Goal: Task Accomplishment & Management: Manage account settings

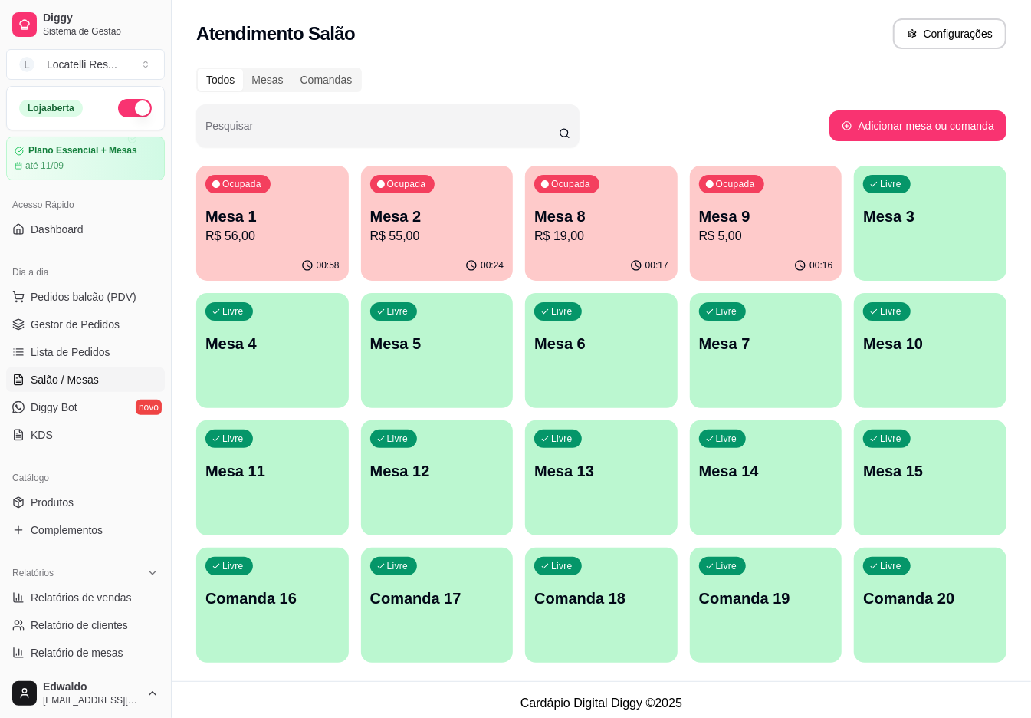
click at [594, 244] on div "Ocupada Mesa 8 R$ 19,00" at bounding box center [601, 208] width 153 height 85
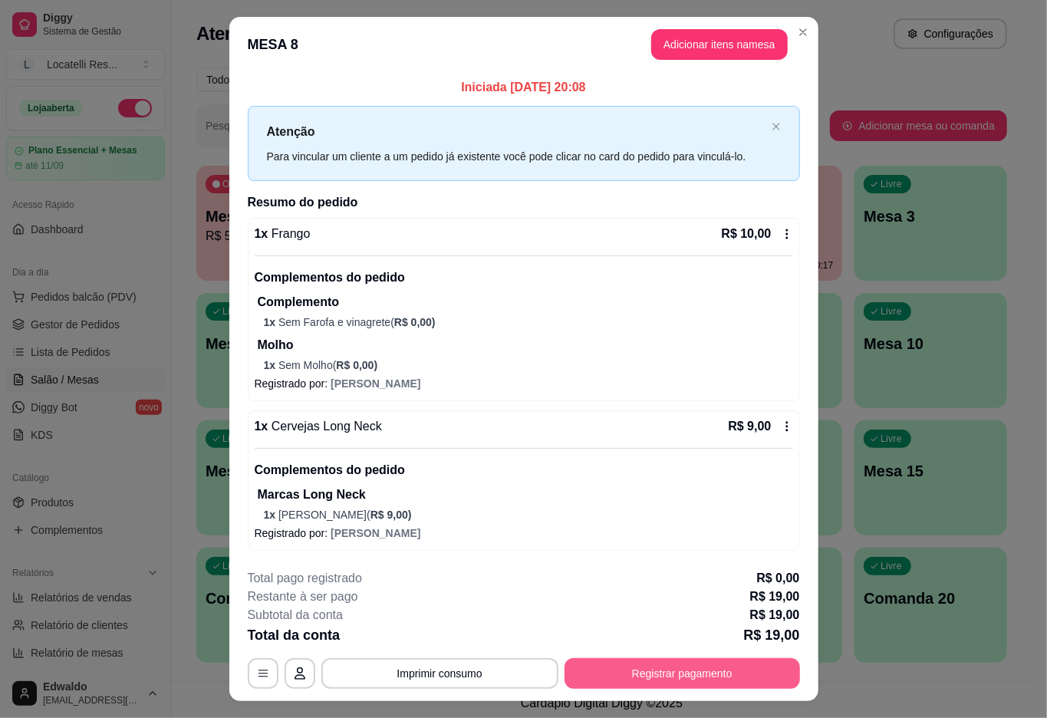
click at [648, 673] on button "Registrar pagamento" at bounding box center [681, 673] width 235 height 31
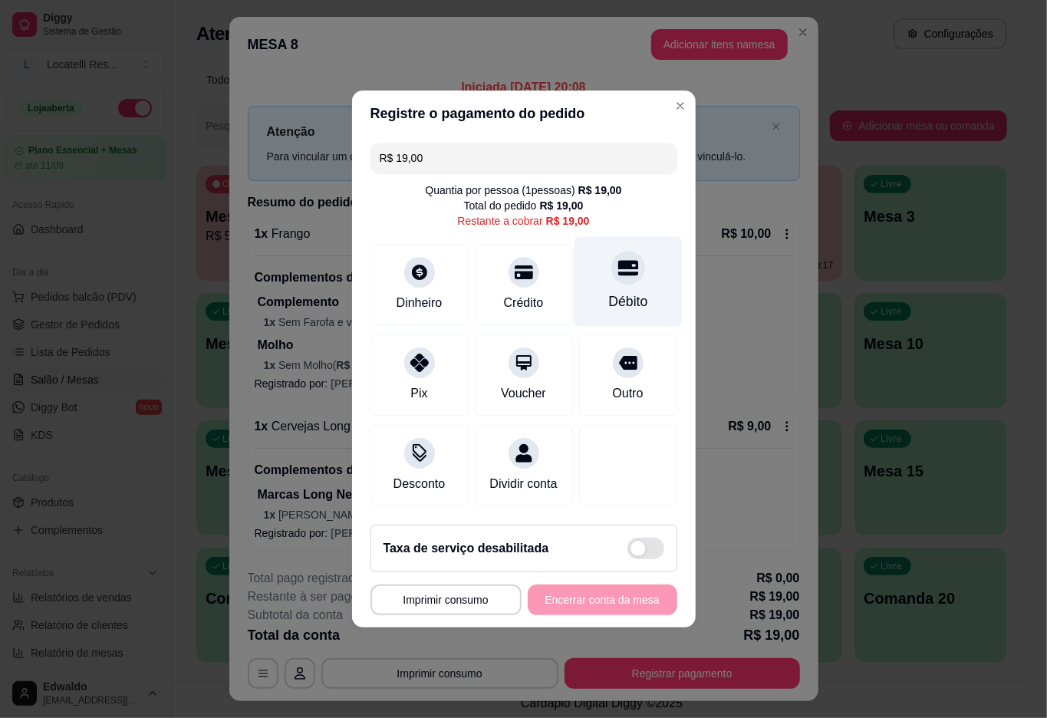
click at [590, 270] on div "Débito" at bounding box center [628, 282] width 108 height 90
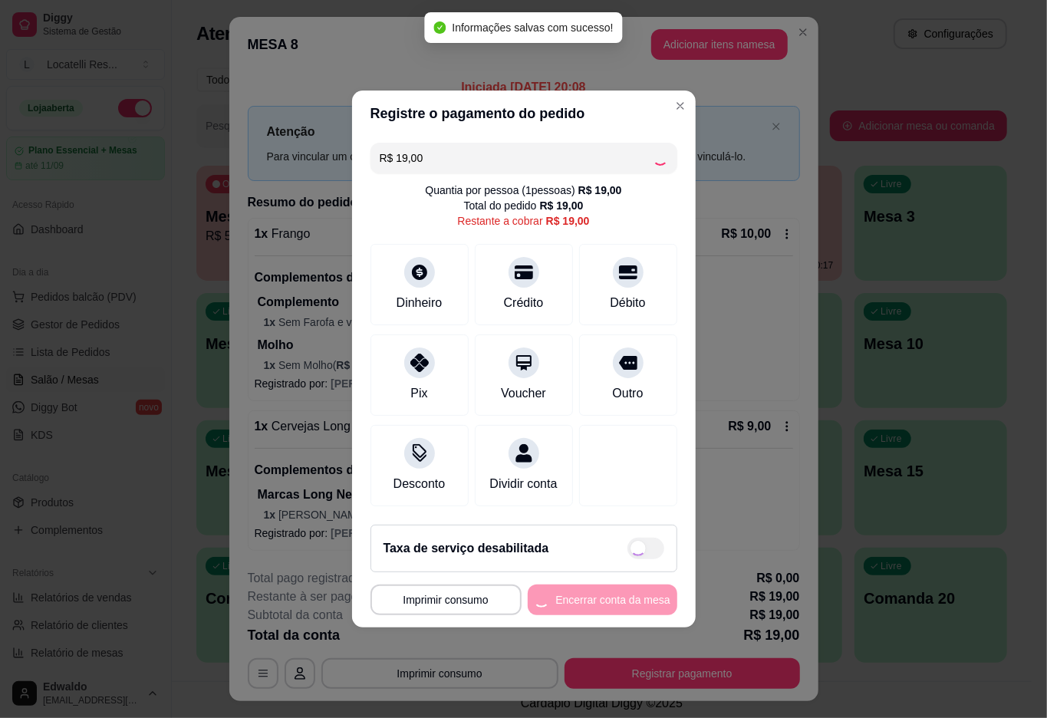
type input "R$ 0,00"
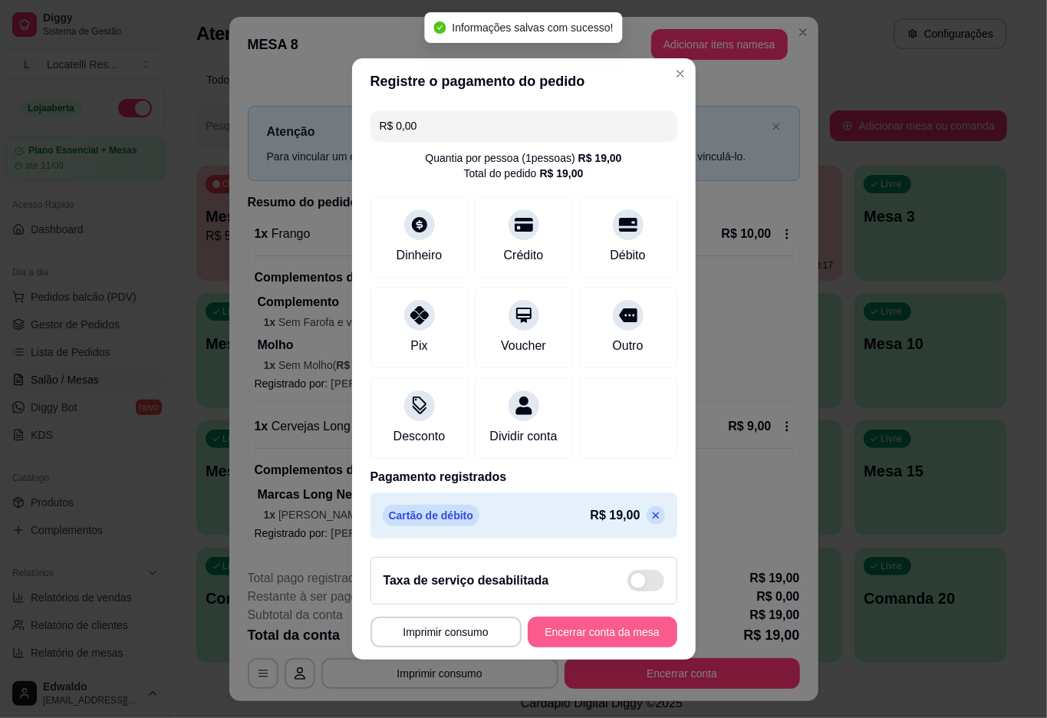
click at [569, 633] on button "Encerrar conta da mesa" at bounding box center [603, 632] width 150 height 31
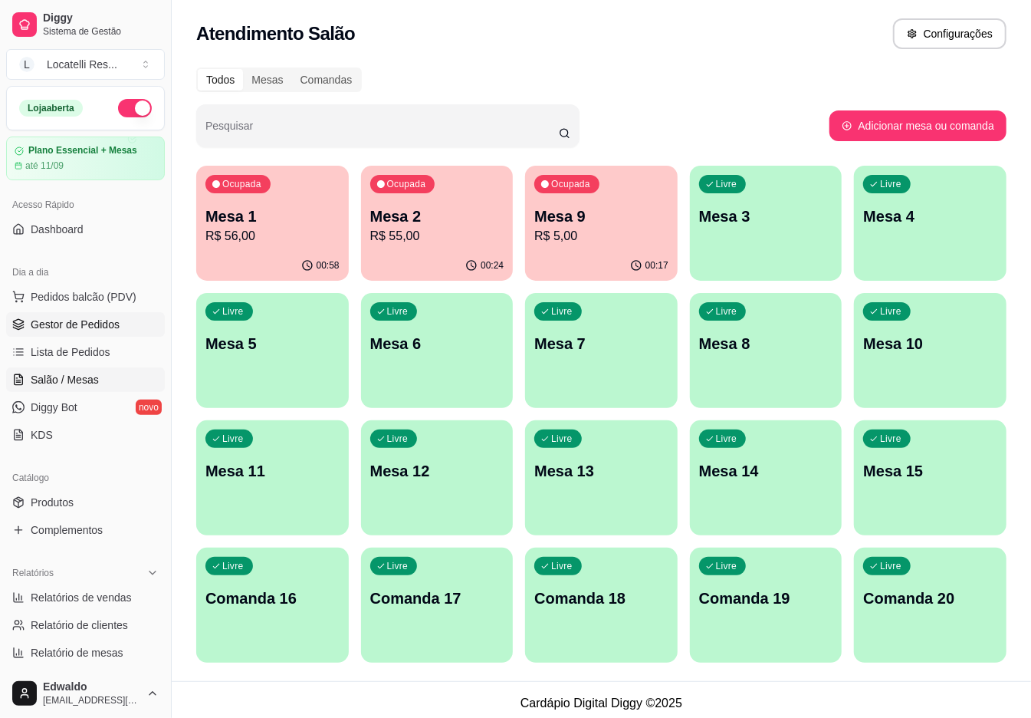
click at [64, 334] on ul "Pedidos balcão (PDV) Gestor de Pedidos Lista de Pedidos Salão / Mesas Diggy Bot…" at bounding box center [85, 366] width 159 height 163
click at [66, 332] on span "Gestor de Pedidos" at bounding box center [75, 324] width 89 height 15
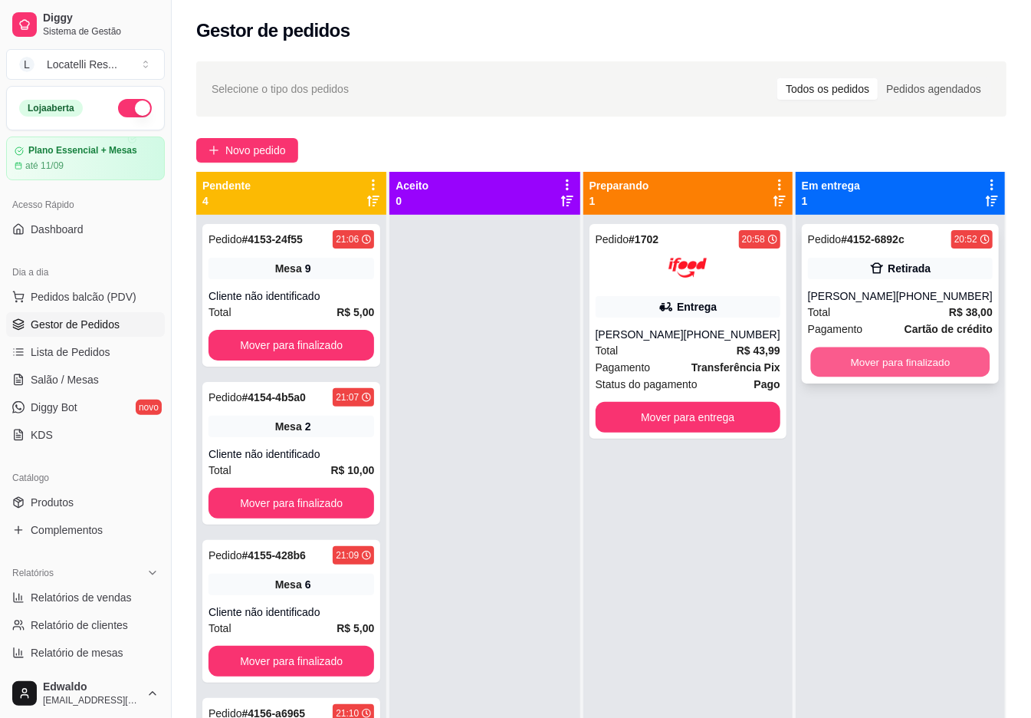
click at [912, 363] on button "Mover para finalizado" at bounding box center [900, 362] width 179 height 30
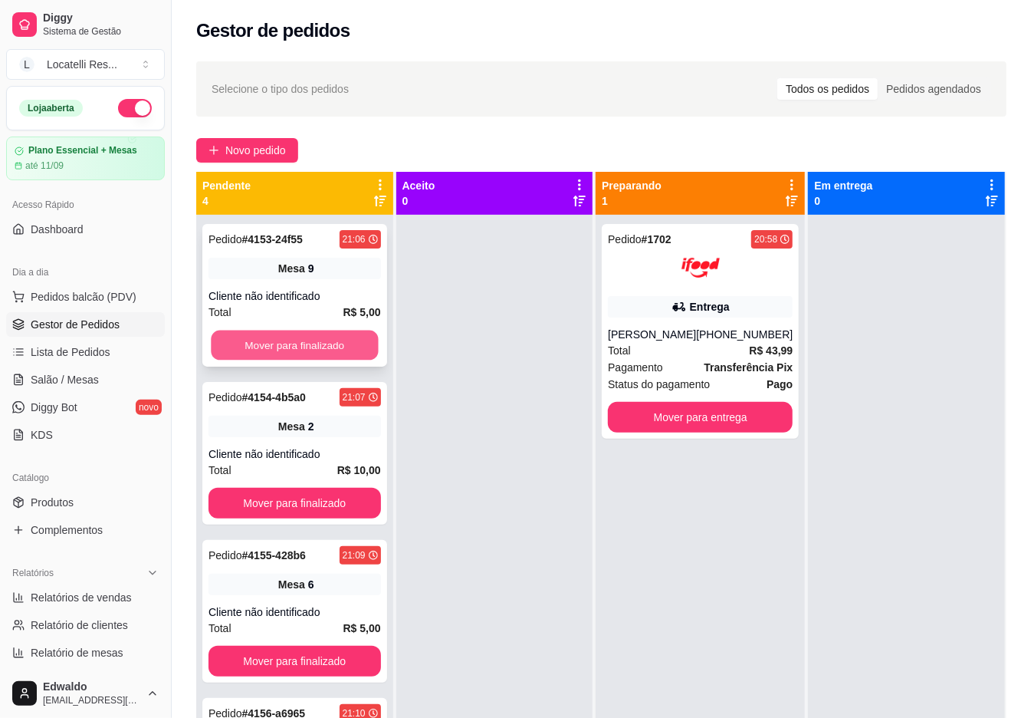
click at [329, 347] on button "Mover para finalizado" at bounding box center [294, 346] width 167 height 30
click at [327, 347] on button "Mover para finalizado" at bounding box center [295, 345] width 173 height 31
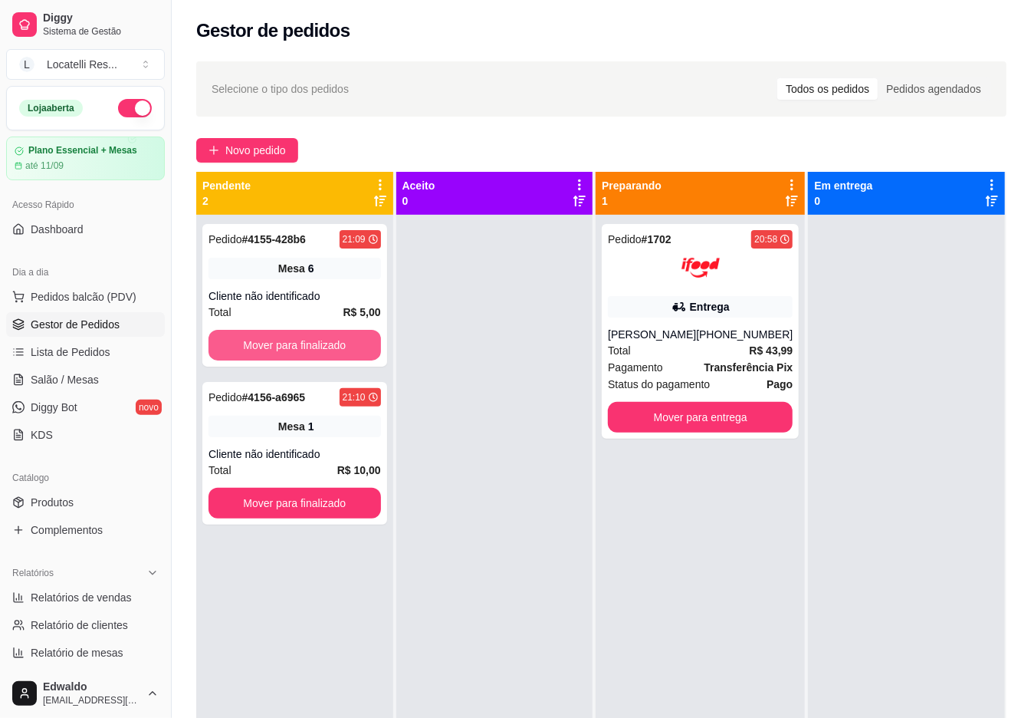
click at [326, 347] on button "Mover para finalizado" at bounding box center [295, 345] width 173 height 31
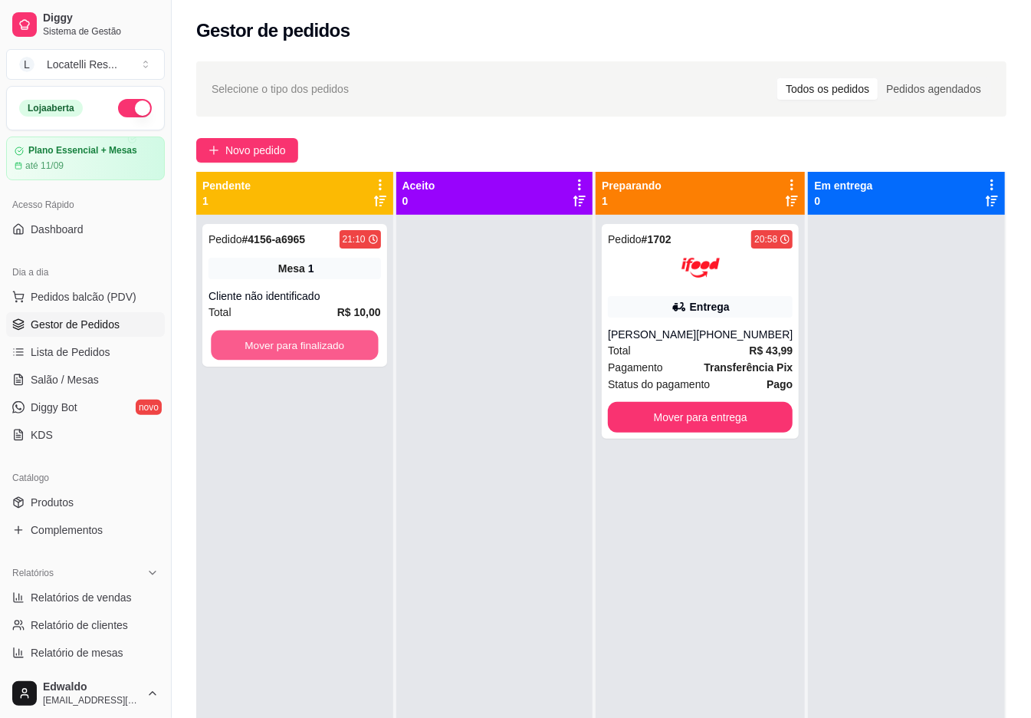
click at [325, 345] on button "Mover para finalizado" at bounding box center [294, 346] width 167 height 30
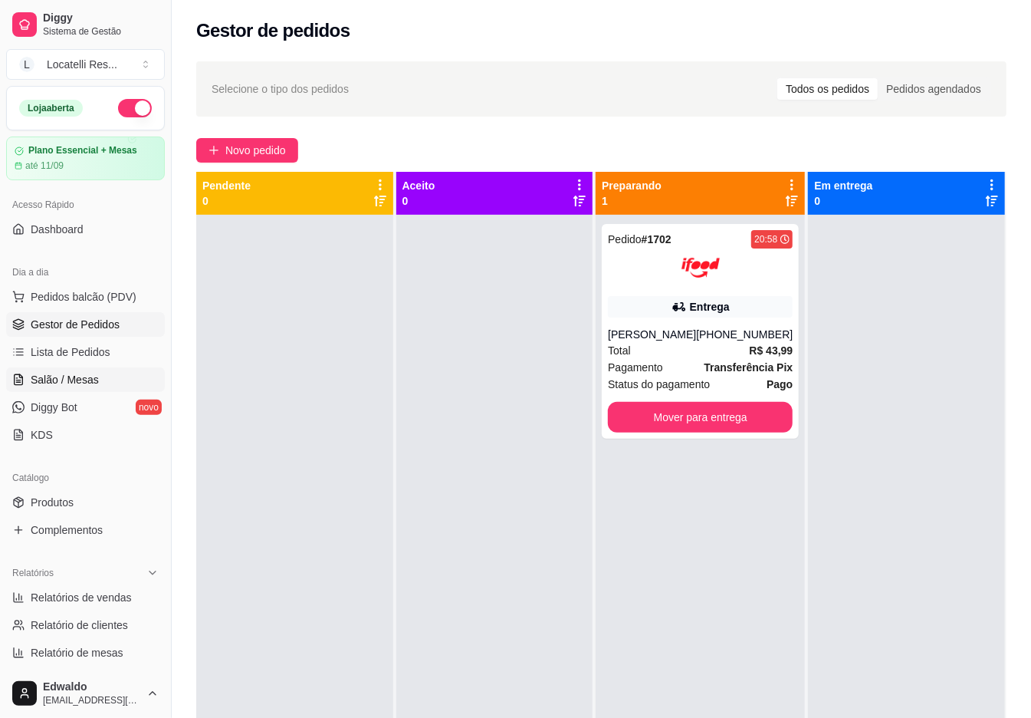
click at [89, 379] on span "Salão / Mesas" at bounding box center [65, 379] width 68 height 15
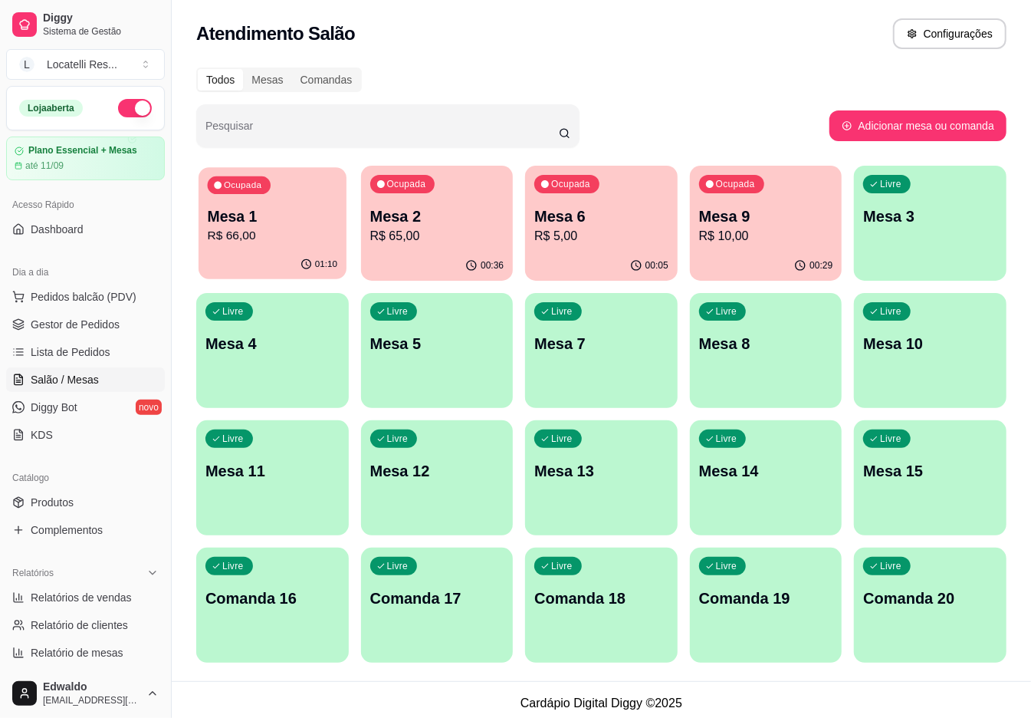
click at [285, 242] on p "R$ 66,00" at bounding box center [273, 236] width 130 height 18
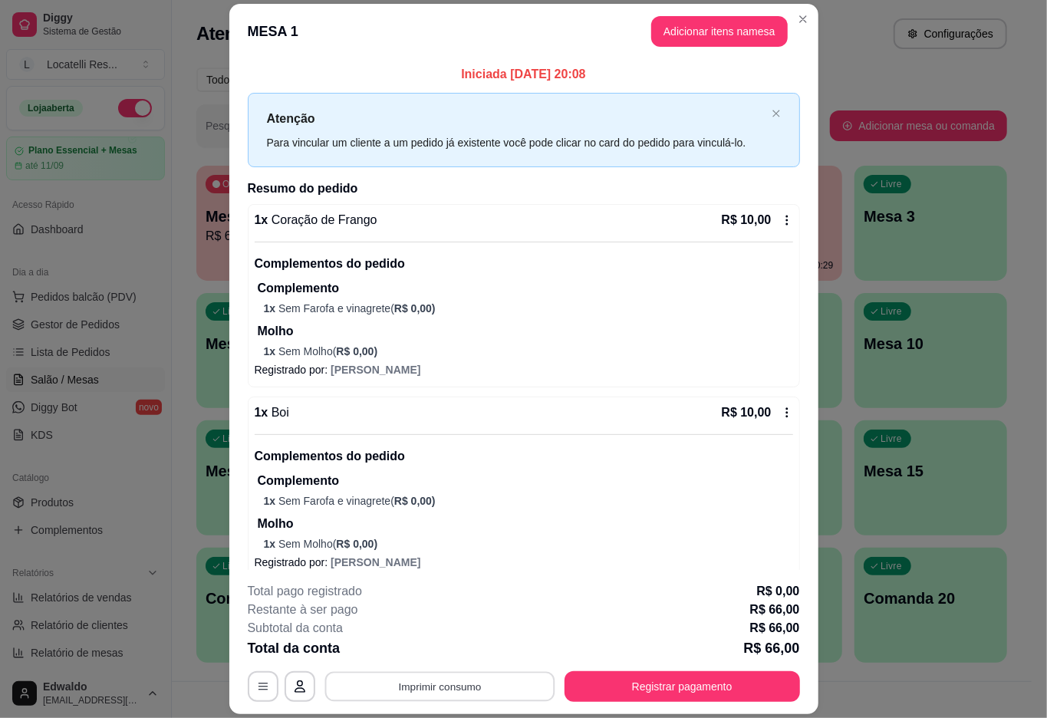
click at [413, 686] on button "Imprimir consumo" at bounding box center [439, 687] width 230 height 30
click at [457, 649] on button "IMPRESSORA pc" at bounding box center [436, 651] width 111 height 25
click at [602, 688] on button "Registrar pagamento" at bounding box center [681, 686] width 235 height 31
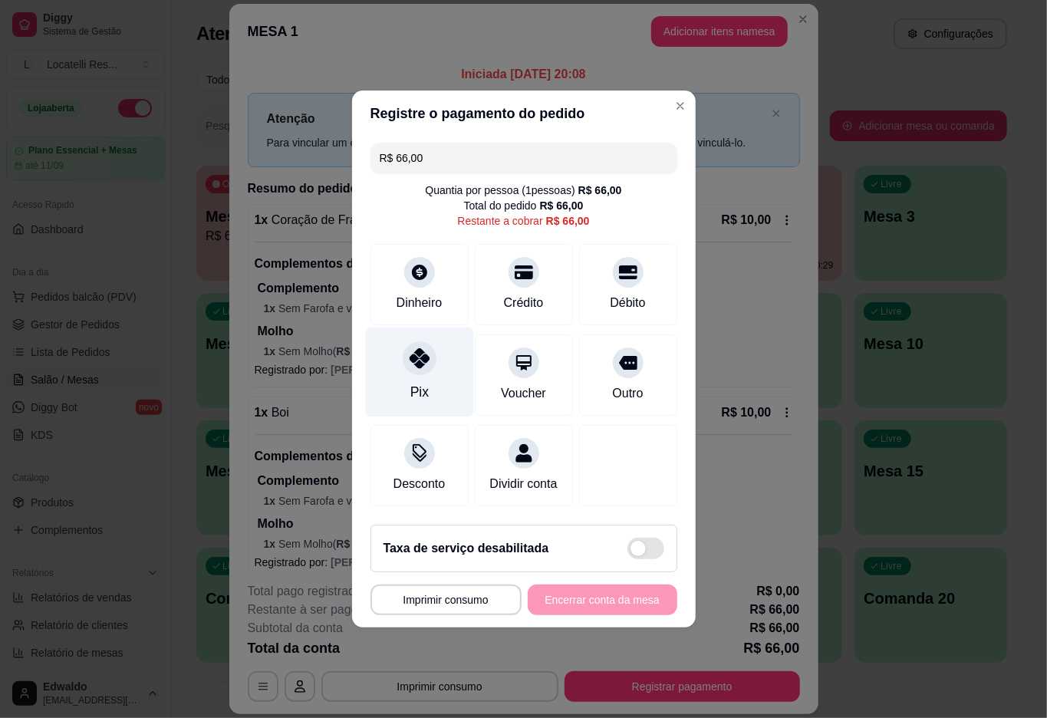
drag, startPoint x: 391, startPoint y: 340, endPoint x: 433, endPoint y: 340, distance: 42.2
click at [424, 342] on div "Pix" at bounding box center [419, 372] width 108 height 90
click at [433, 354] on div "Pix" at bounding box center [419, 372] width 108 height 90
type input "R$ 0,00"
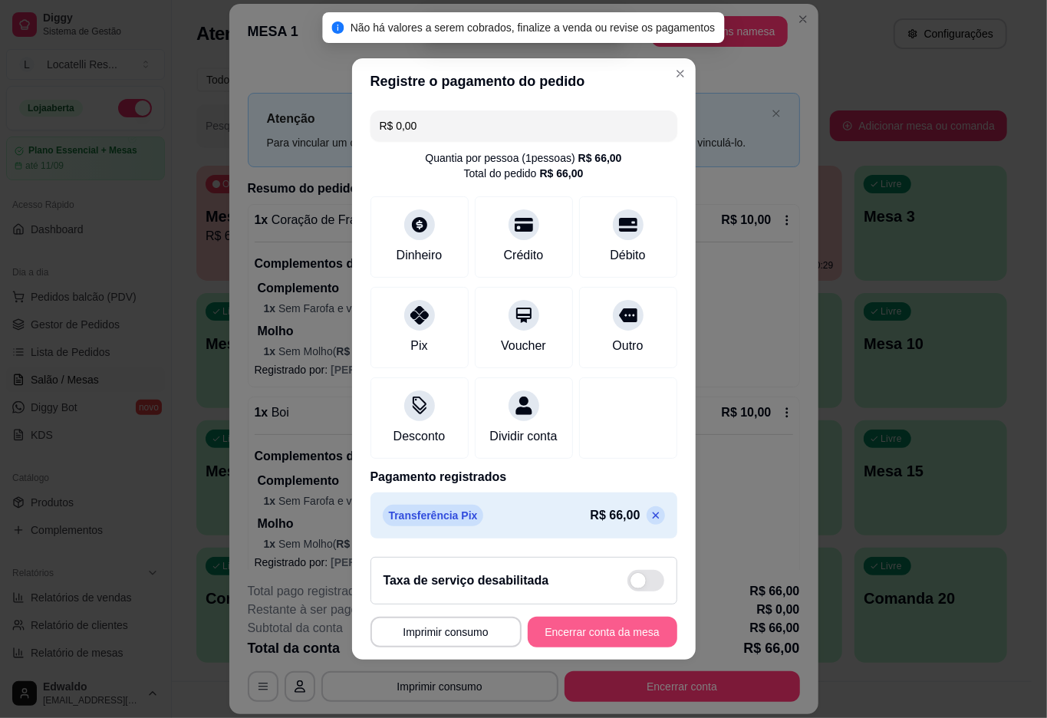
click at [590, 638] on button "Encerrar conta da mesa" at bounding box center [603, 632] width 150 height 31
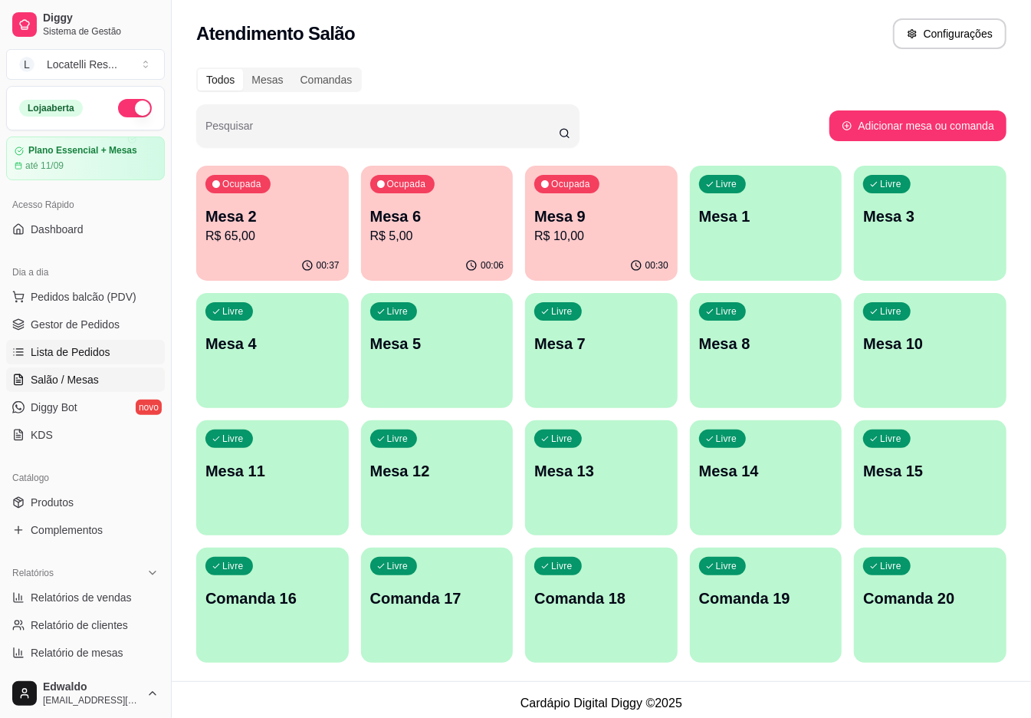
click at [81, 351] on span "Lista de Pedidos" at bounding box center [71, 351] width 80 height 15
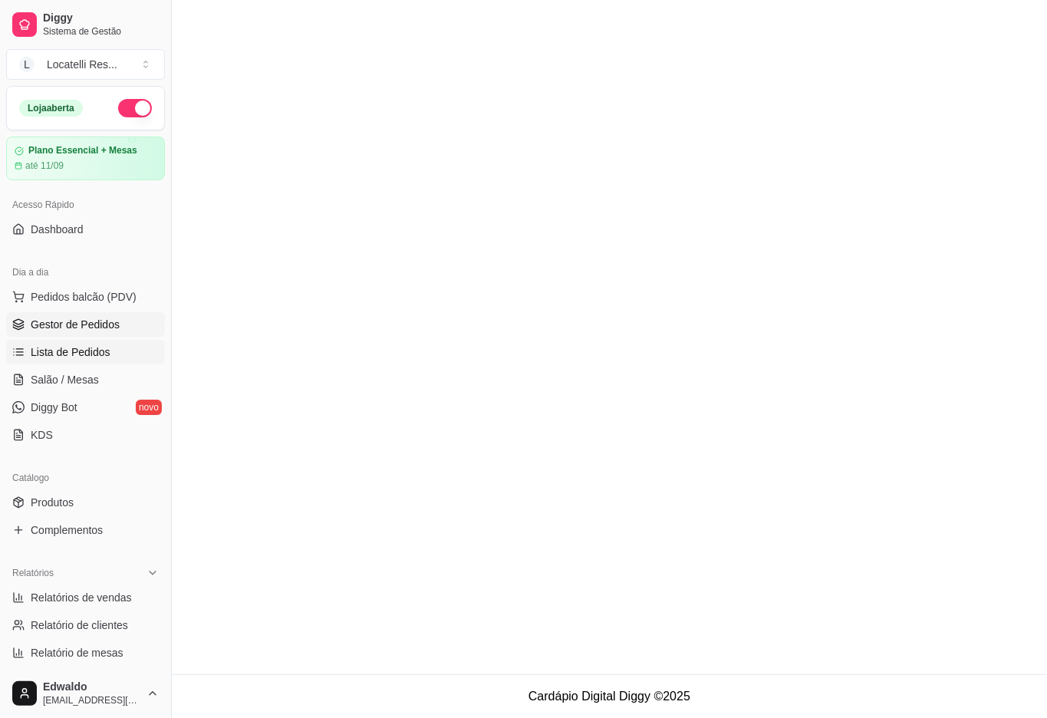
click at [110, 321] on span "Gestor de Pedidos" at bounding box center [75, 324] width 89 height 15
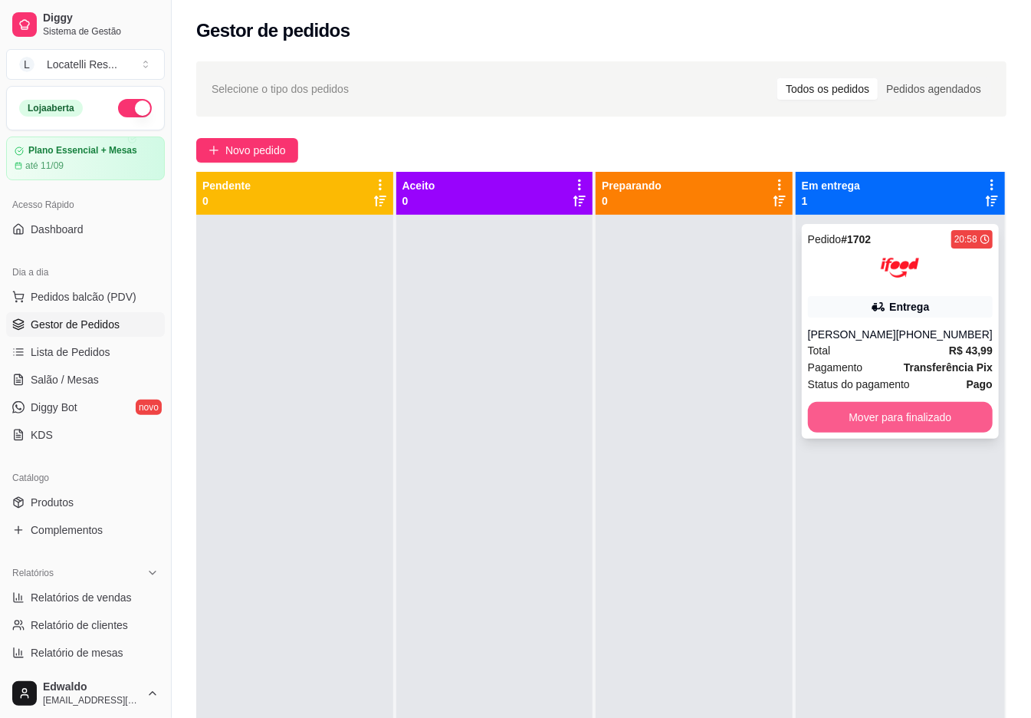
click at [930, 411] on button "Mover para finalizado" at bounding box center [900, 417] width 185 height 31
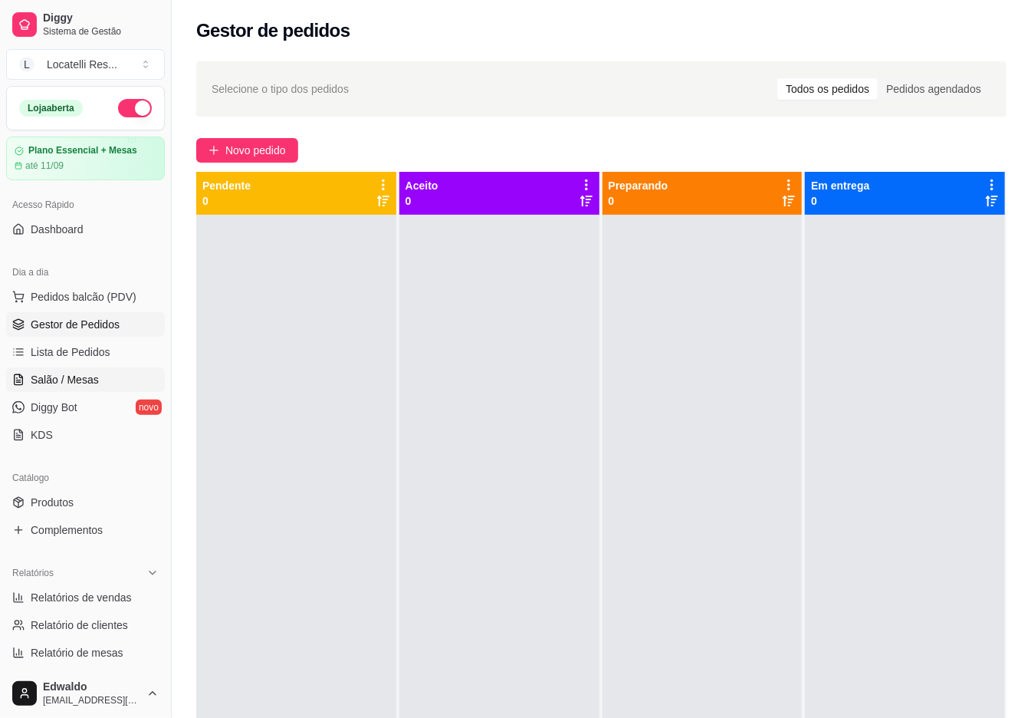
click at [68, 381] on span "Salão / Mesas" at bounding box center [65, 379] width 68 height 15
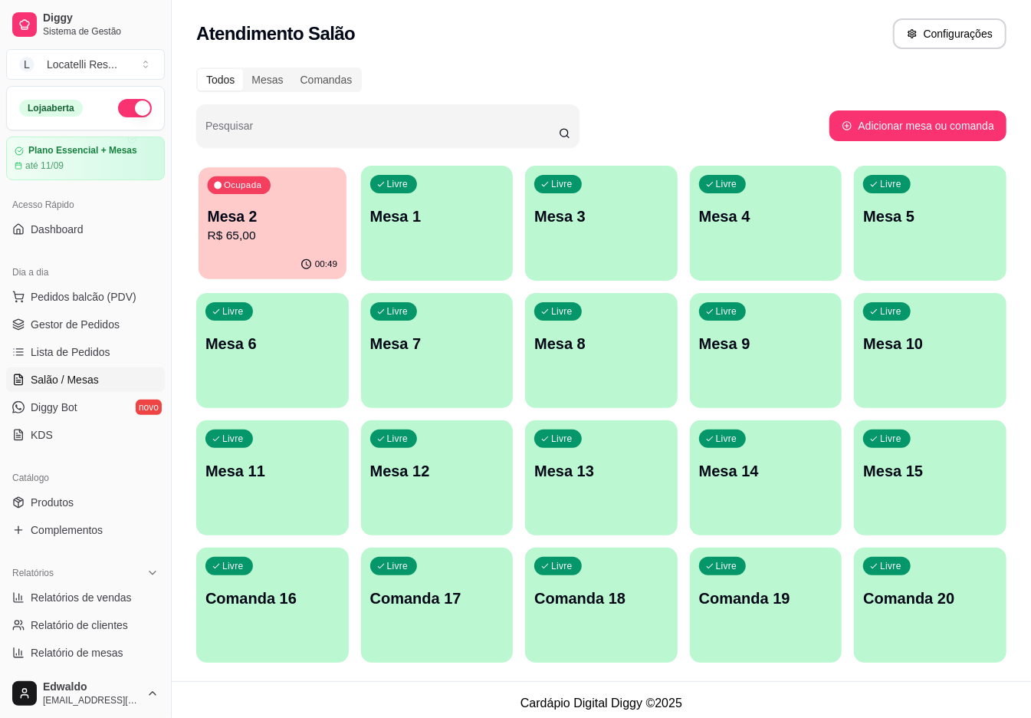
click at [258, 244] on div "Ocupada Mesa 2 R$ 65,00" at bounding box center [273, 208] width 148 height 83
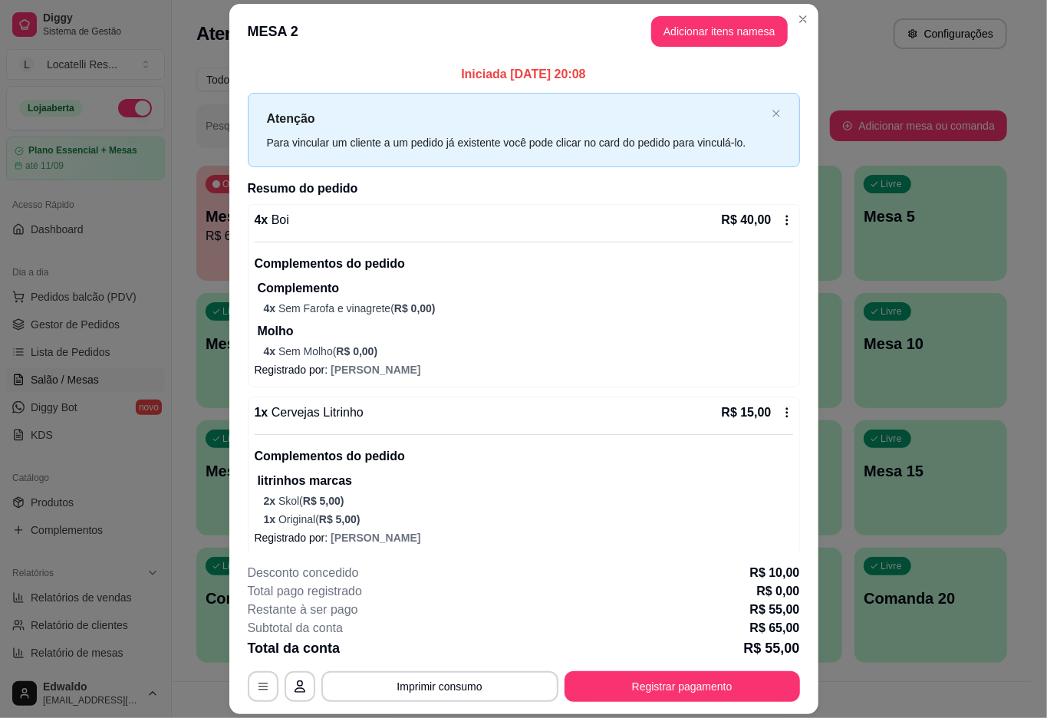
click at [467, 667] on div "**********" at bounding box center [524, 633] width 552 height 138
click at [470, 689] on button "Imprimir consumo" at bounding box center [439, 687] width 230 height 30
click at [442, 650] on button "IMPRESSORA pc" at bounding box center [436, 651] width 111 height 25
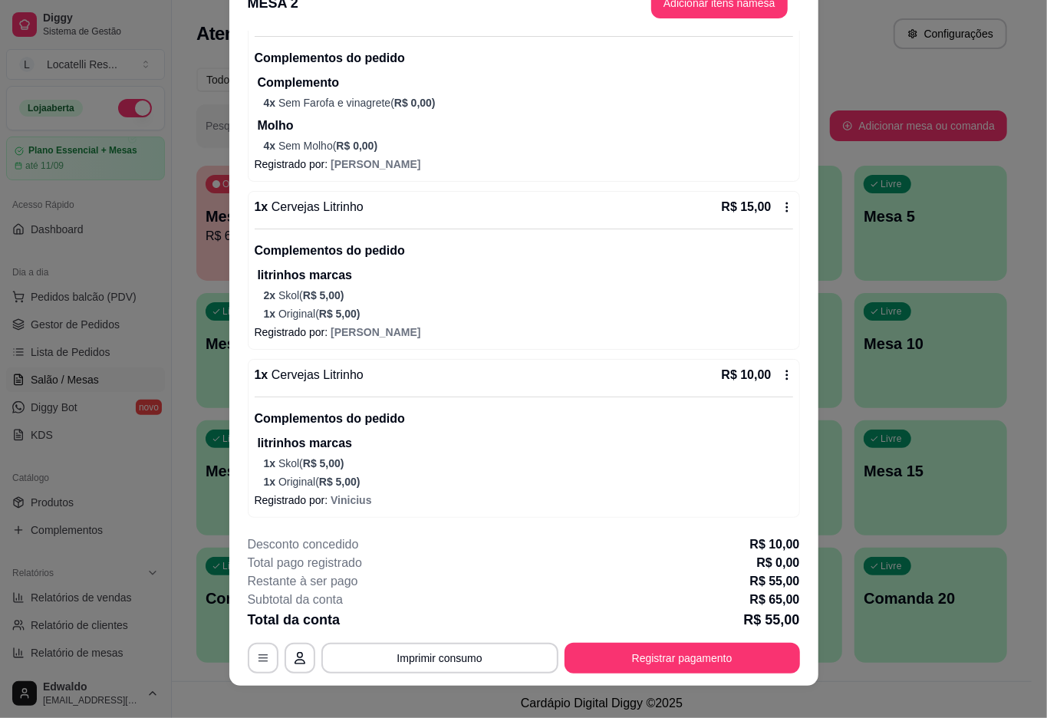
scroll to position [44, 0]
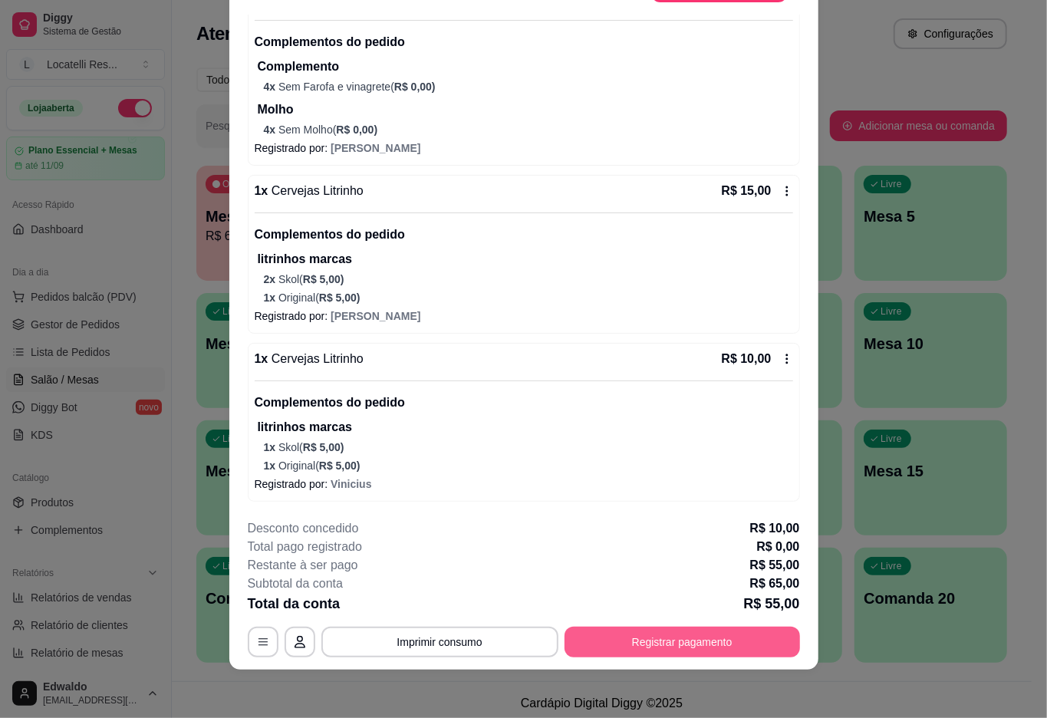
click at [661, 645] on button "Registrar pagamento" at bounding box center [681, 642] width 235 height 31
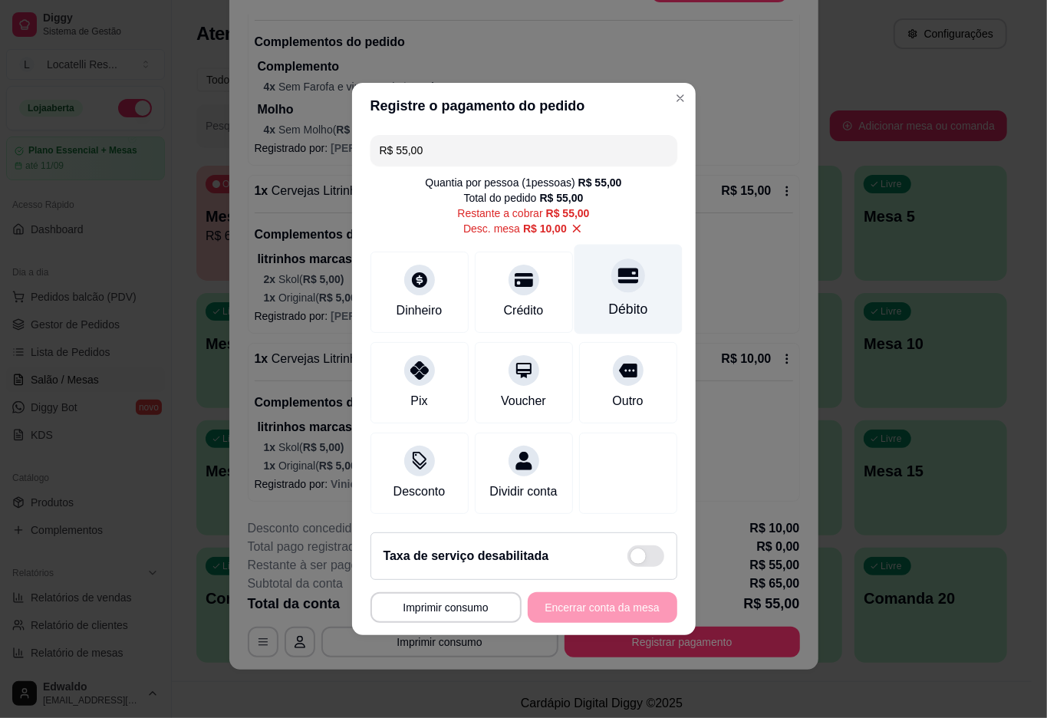
click at [598, 288] on div "Débito" at bounding box center [628, 290] width 108 height 90
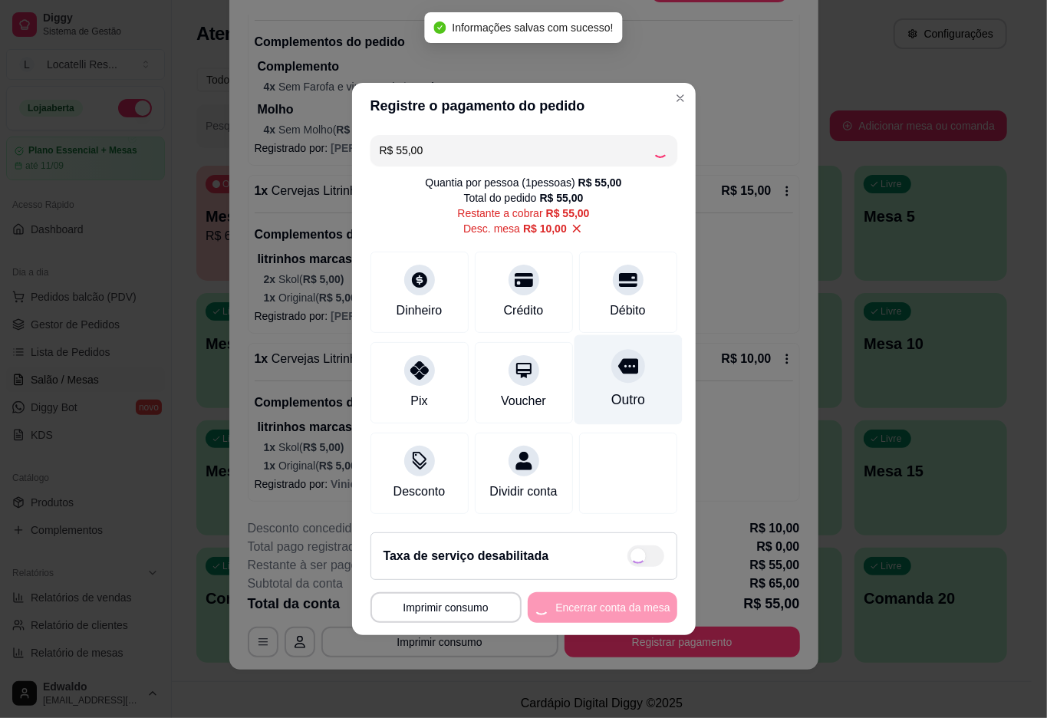
type input "R$ 0,00"
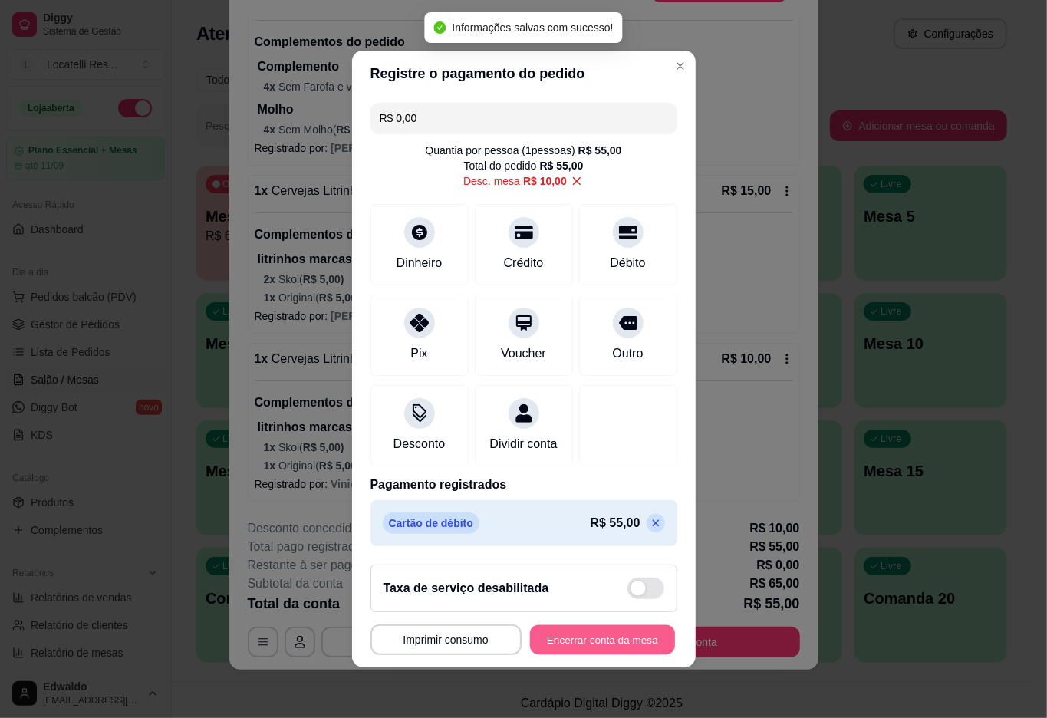
click at [592, 647] on button "Encerrar conta da mesa" at bounding box center [602, 640] width 145 height 30
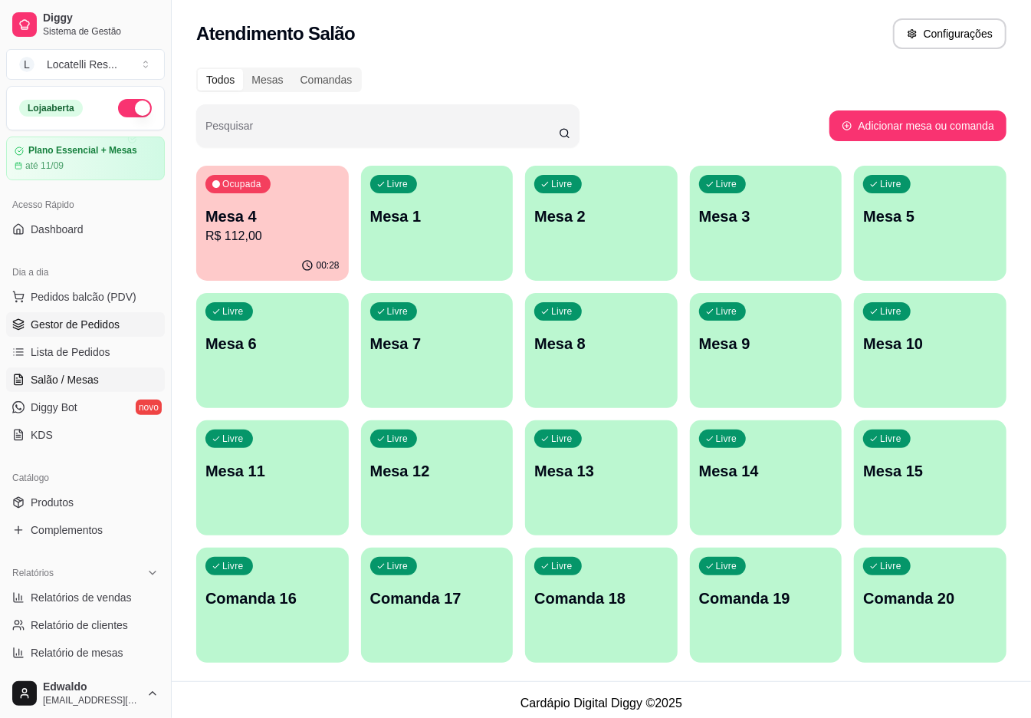
click at [92, 317] on span "Gestor de Pedidos" at bounding box center [75, 324] width 89 height 15
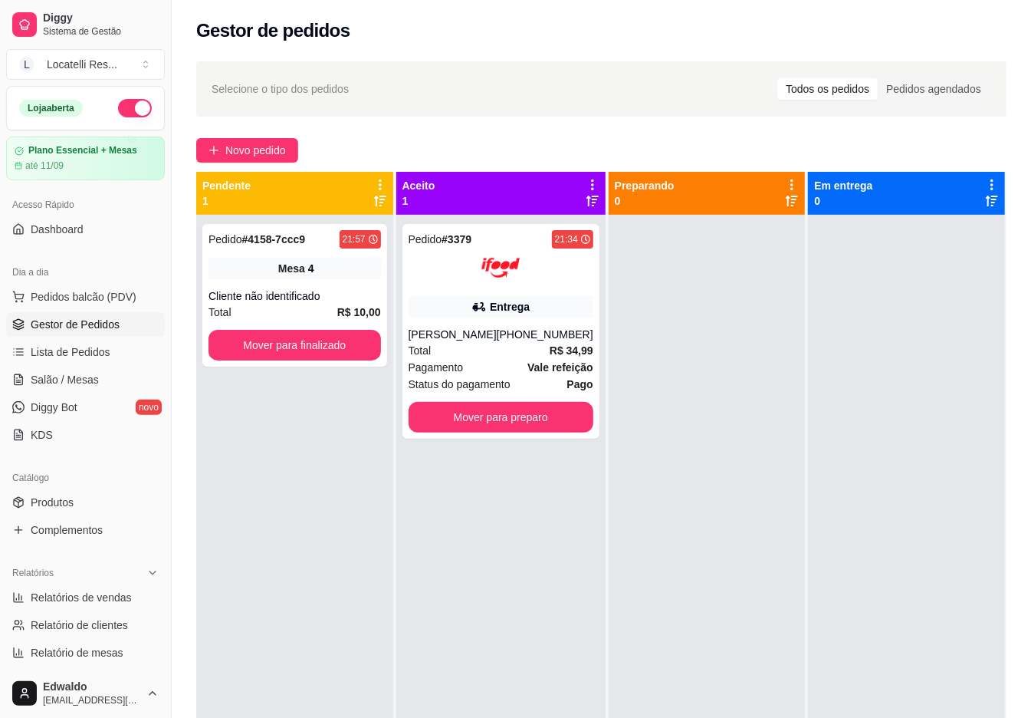
click at [265, 137] on div "Selecione o tipo dos pedidos Todos os pedidos Pedidos agendados Novo pedido Pen…" at bounding box center [602, 480] width 860 height 856
click at [265, 142] on span "Novo pedido" at bounding box center [255, 150] width 61 height 17
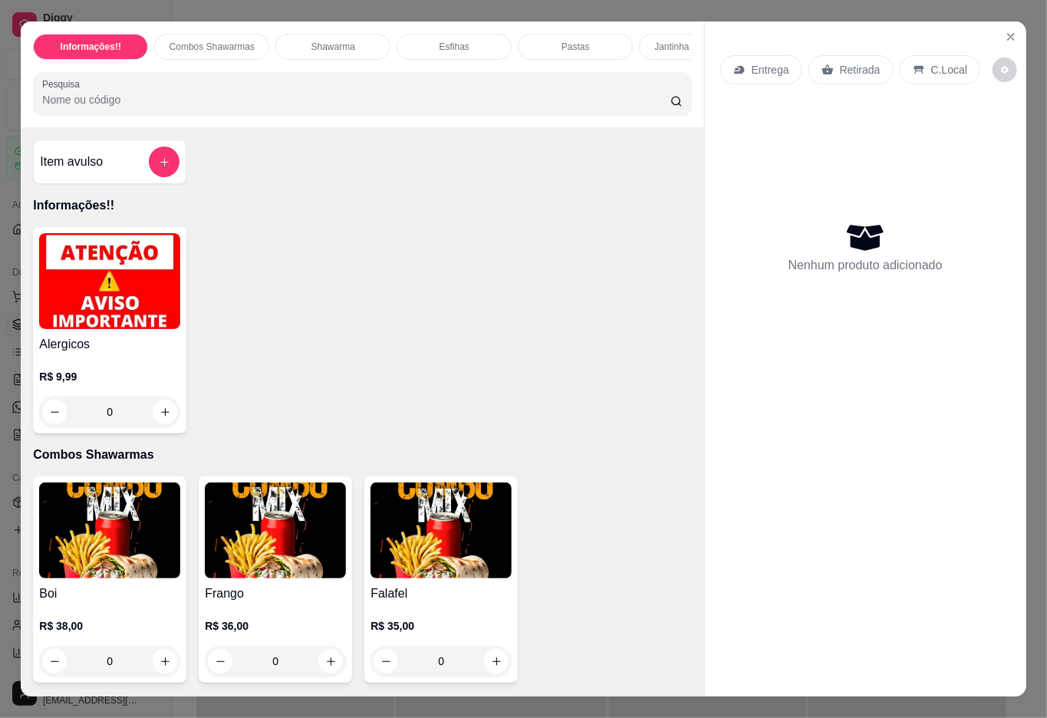
click at [172, 170] on div "Item avulso" at bounding box center [109, 162] width 153 height 44
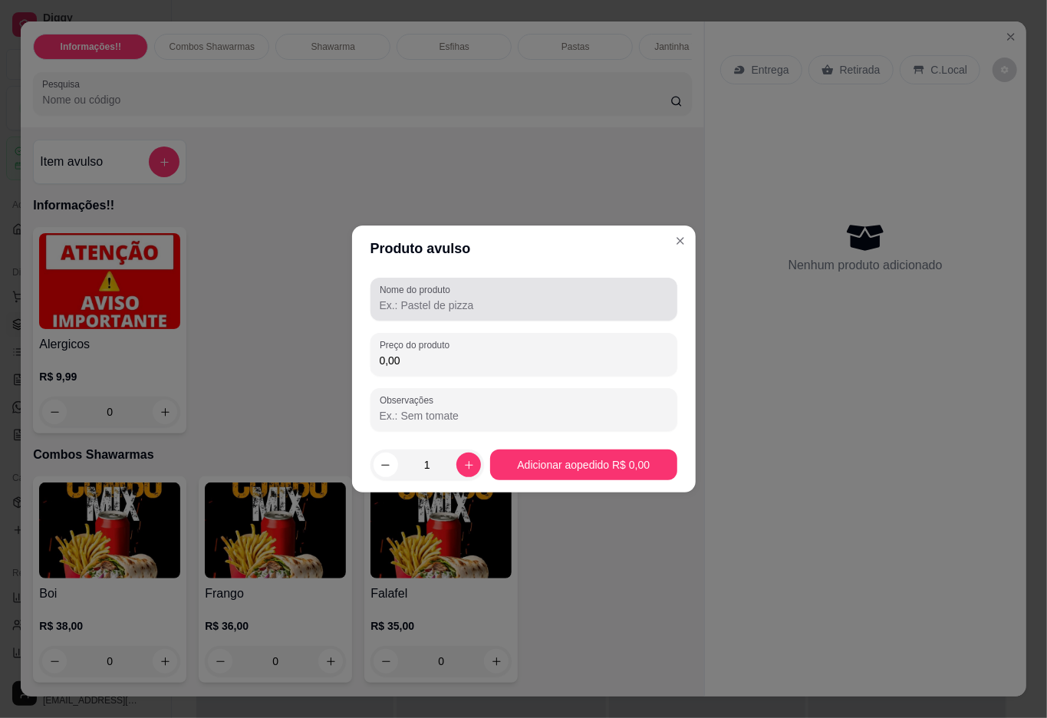
click at [465, 308] on input "Nome do produto" at bounding box center [524, 305] width 288 height 15
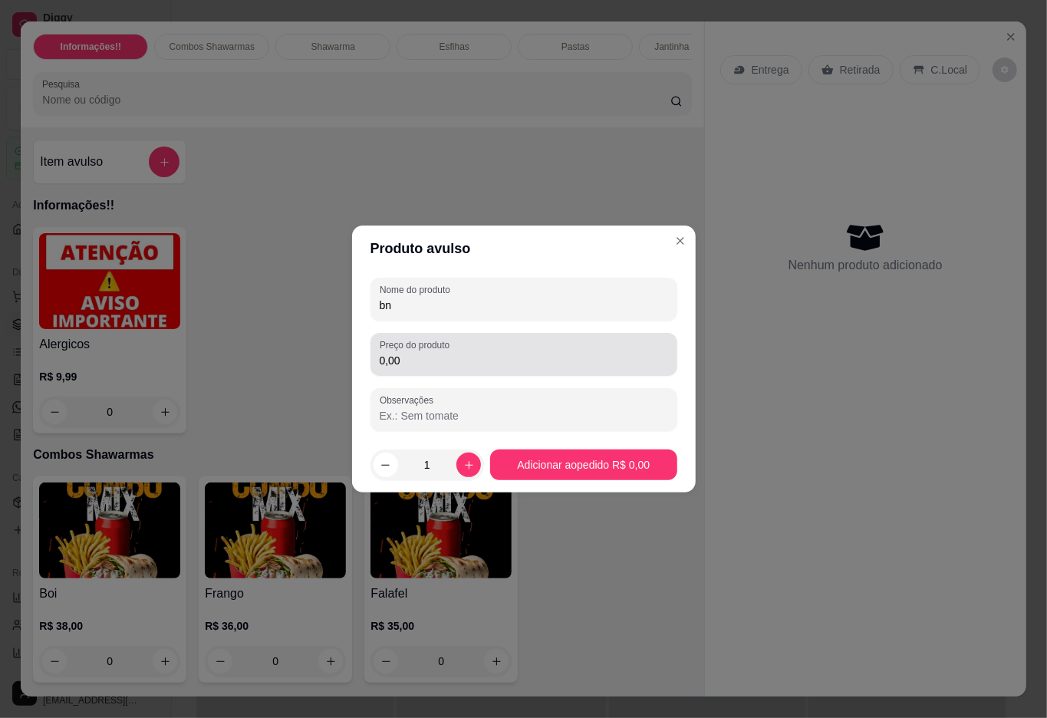
type input "bn"
click at [443, 357] on input "0,00" at bounding box center [524, 360] width 288 height 15
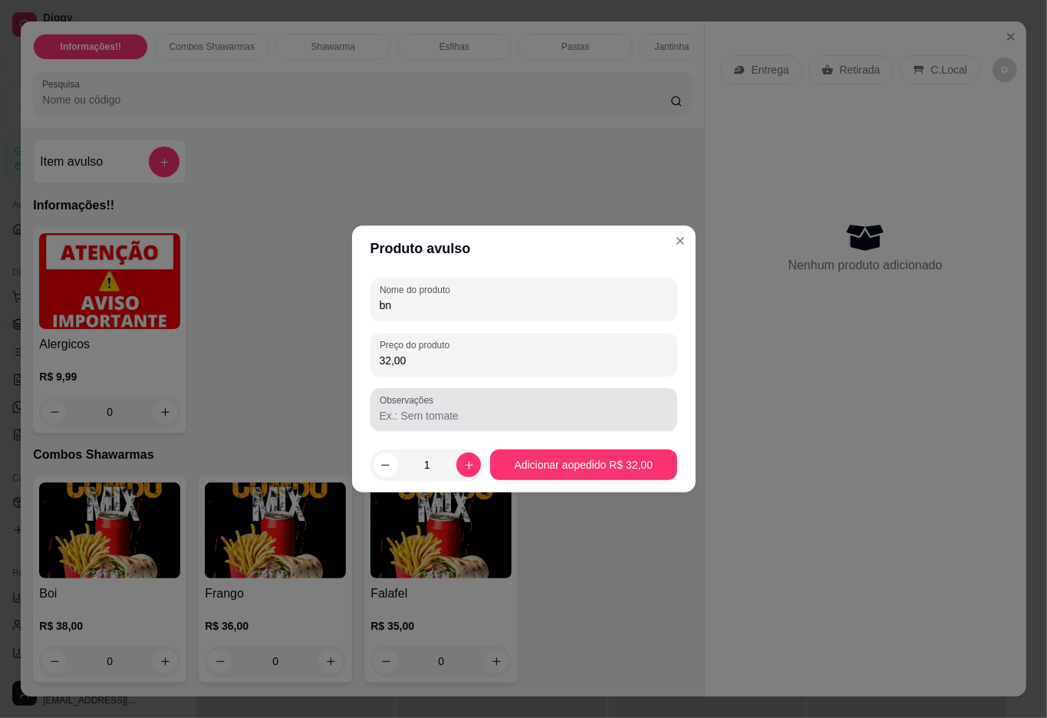
type input "32,00"
click at [467, 406] on div at bounding box center [524, 409] width 288 height 31
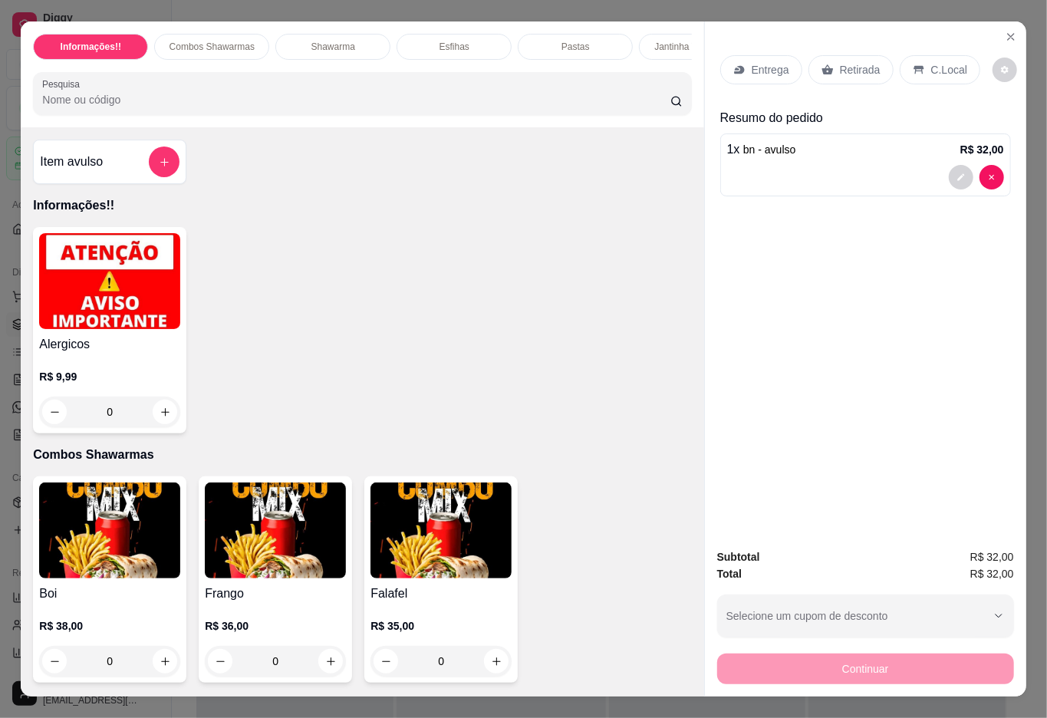
click at [739, 61] on div "Entrega" at bounding box center [761, 69] width 82 height 29
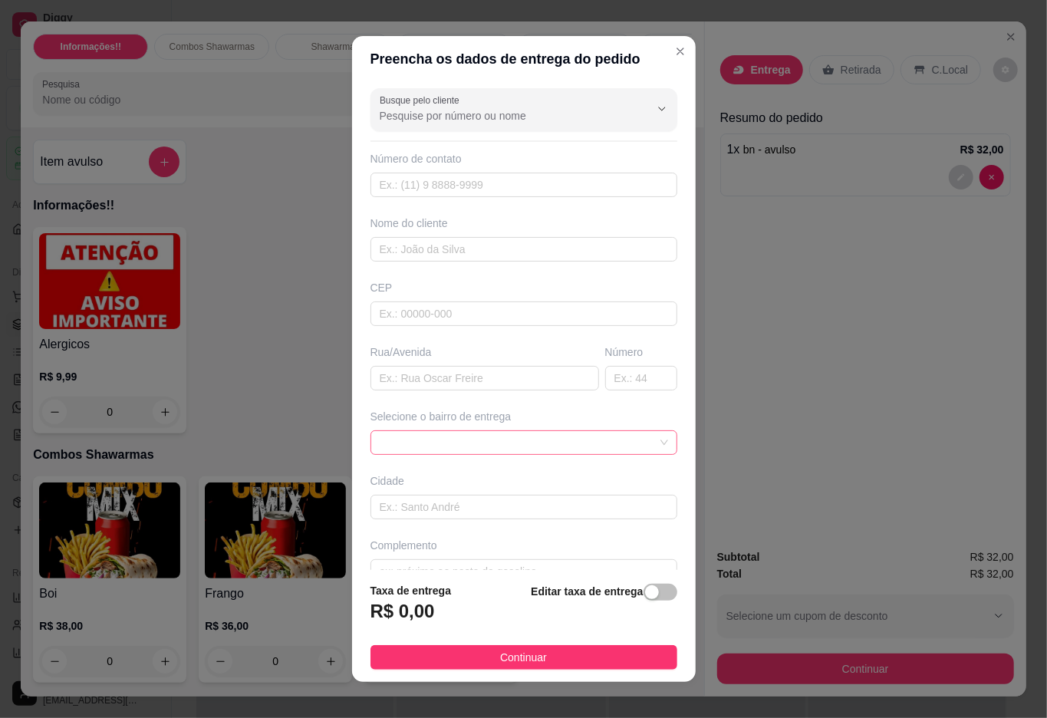
click at [426, 439] on span at bounding box center [524, 442] width 288 height 23
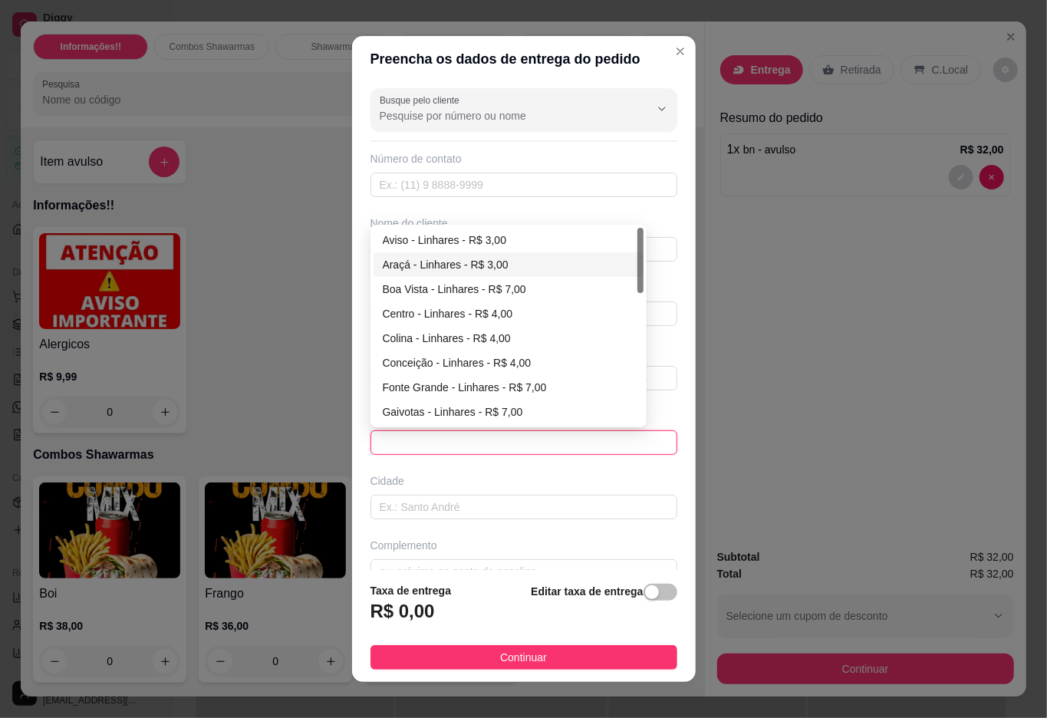
click at [421, 259] on div "Araçá - Linhares - R$ 3,00" at bounding box center [509, 264] width 252 height 17
type input "Linhares"
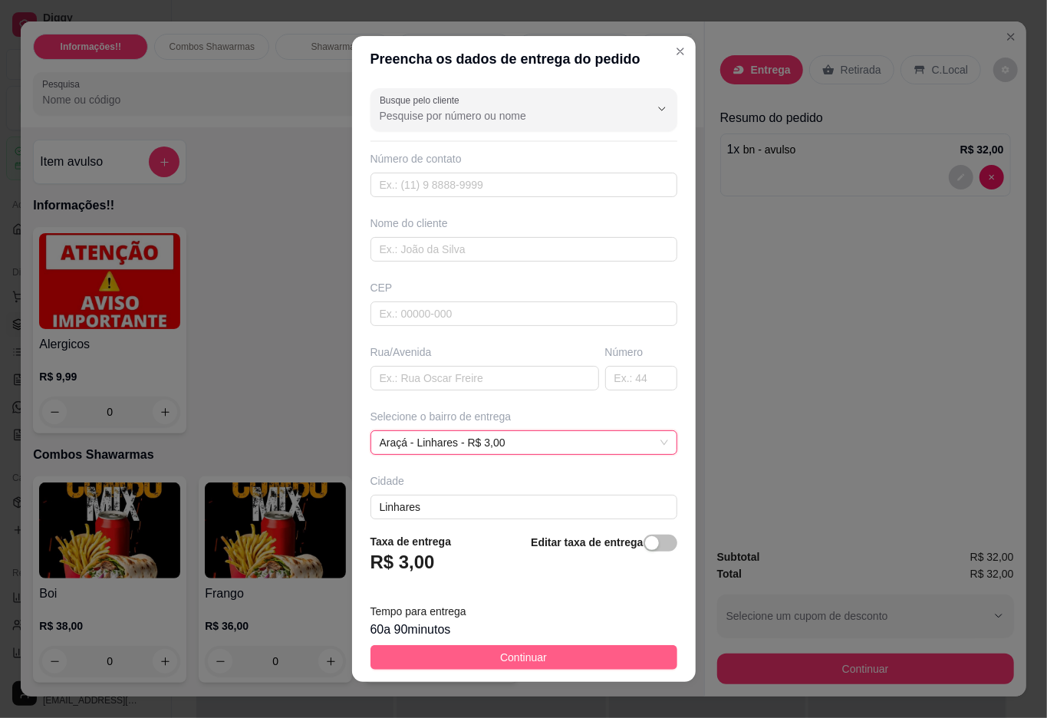
click at [516, 649] on span "Continuar" at bounding box center [523, 657] width 47 height 17
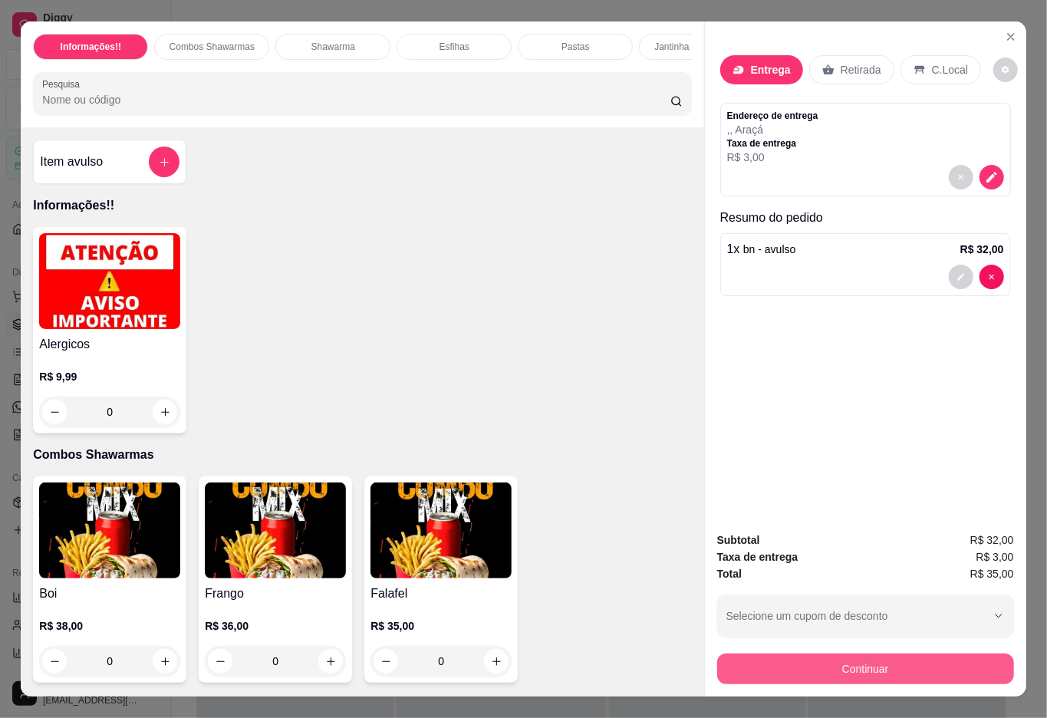
click at [859, 653] on button "Continuar" at bounding box center [865, 668] width 297 height 31
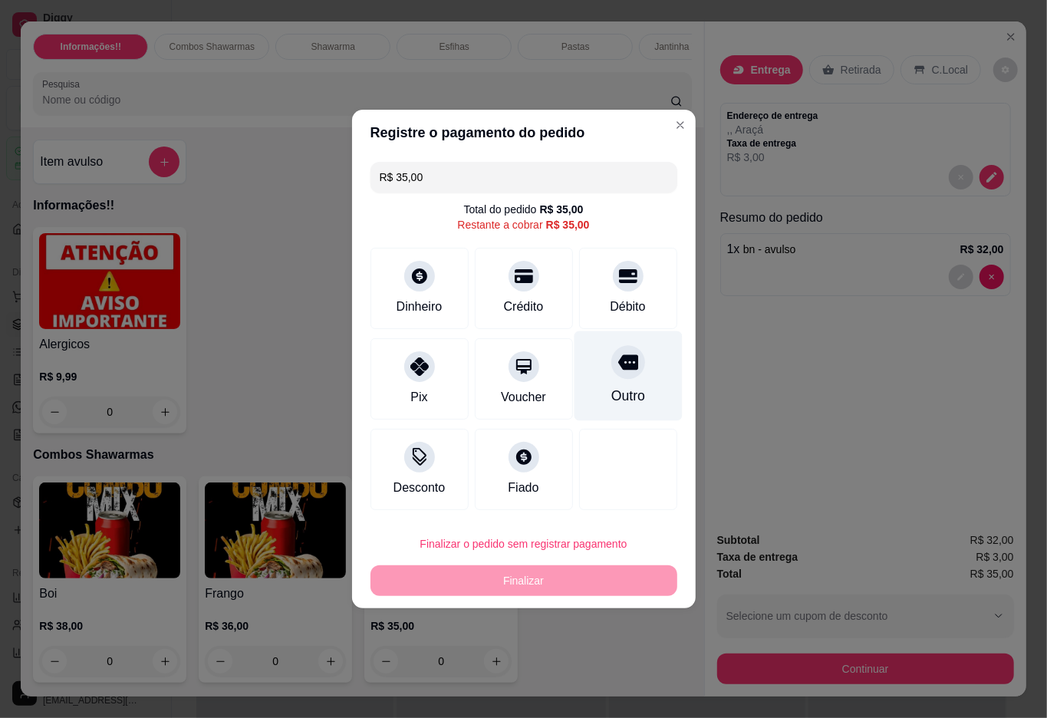
click at [617, 372] on icon at bounding box center [627, 362] width 20 height 20
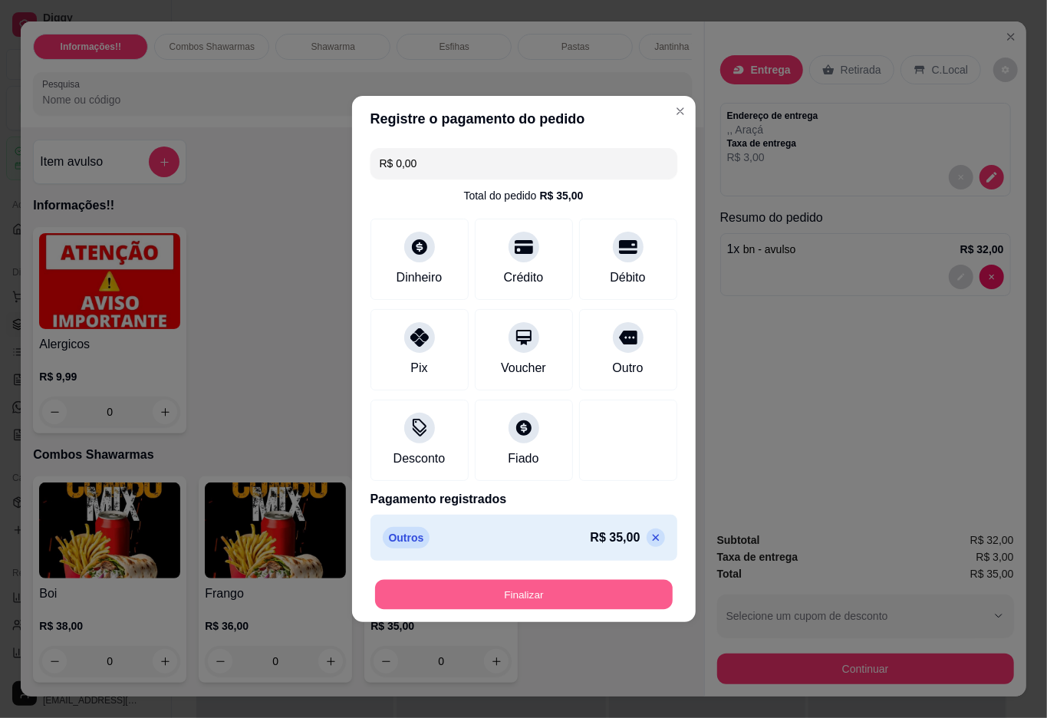
click at [548, 590] on button "Finalizar" at bounding box center [524, 595] width 298 height 30
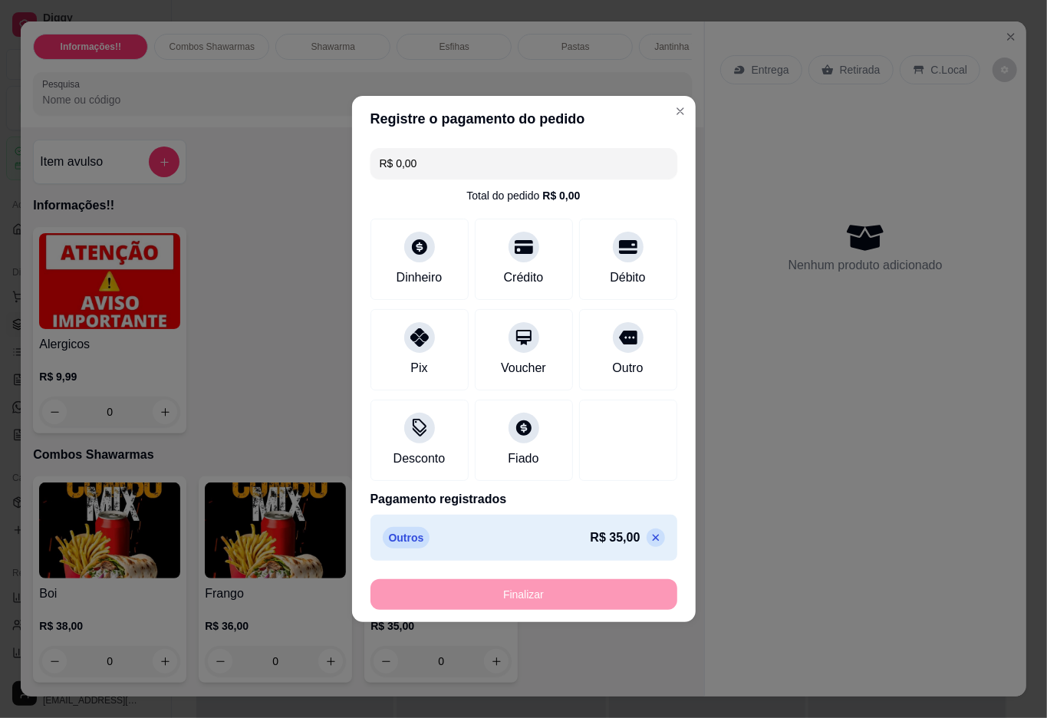
type input "-R$ 35,00"
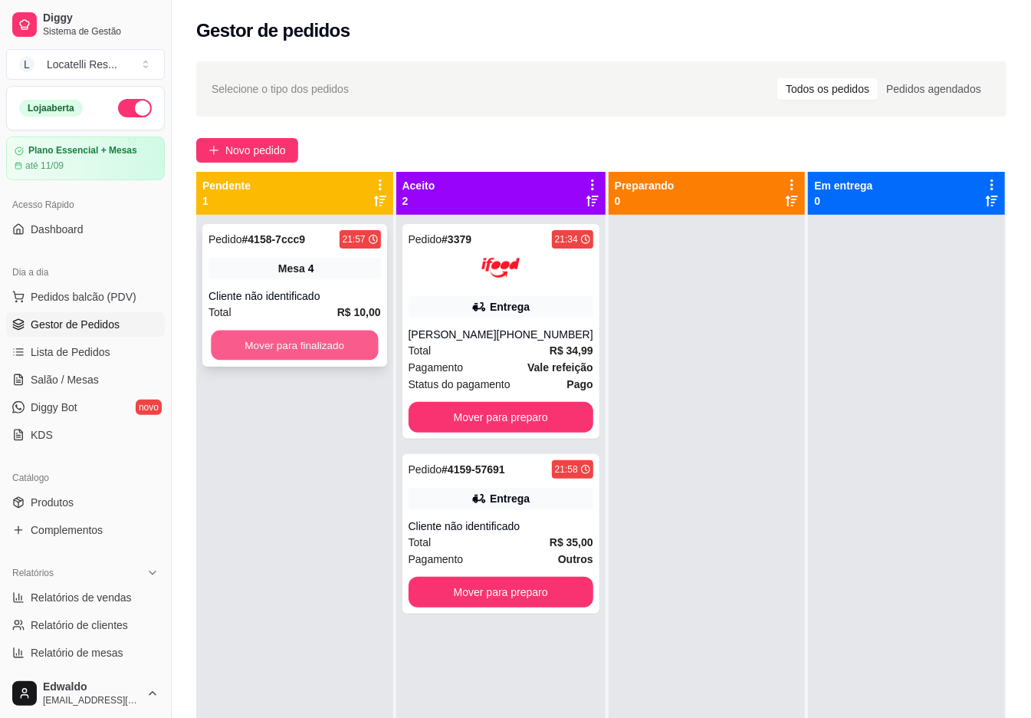
click at [313, 347] on button "Mover para finalizado" at bounding box center [294, 346] width 167 height 30
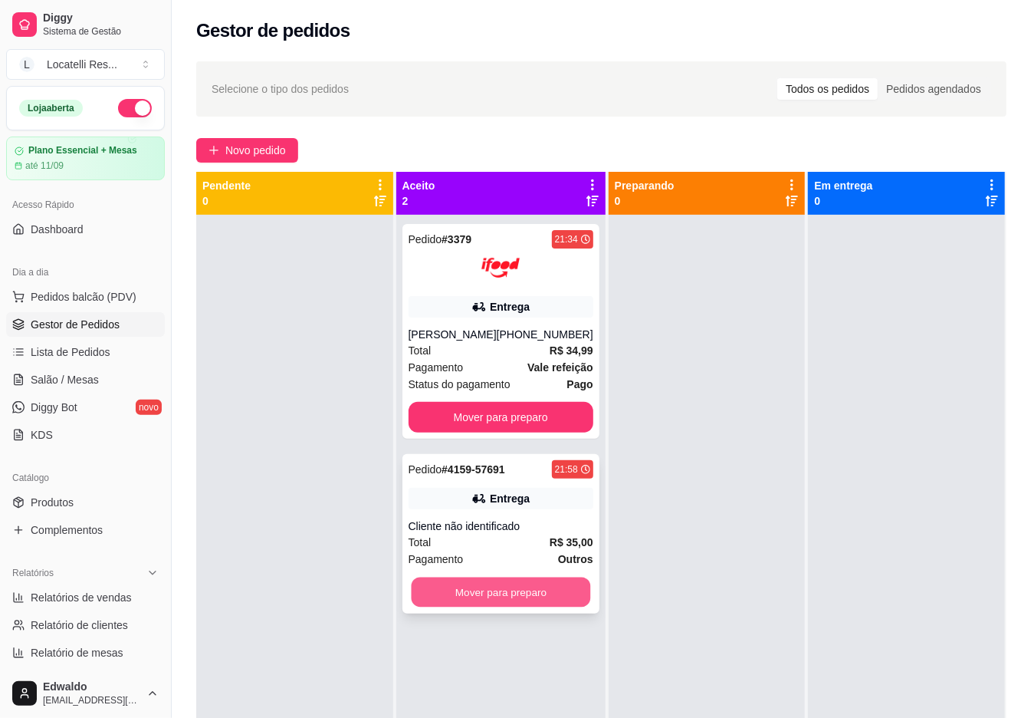
click at [472, 592] on button "Mover para preparo" at bounding box center [500, 592] width 179 height 30
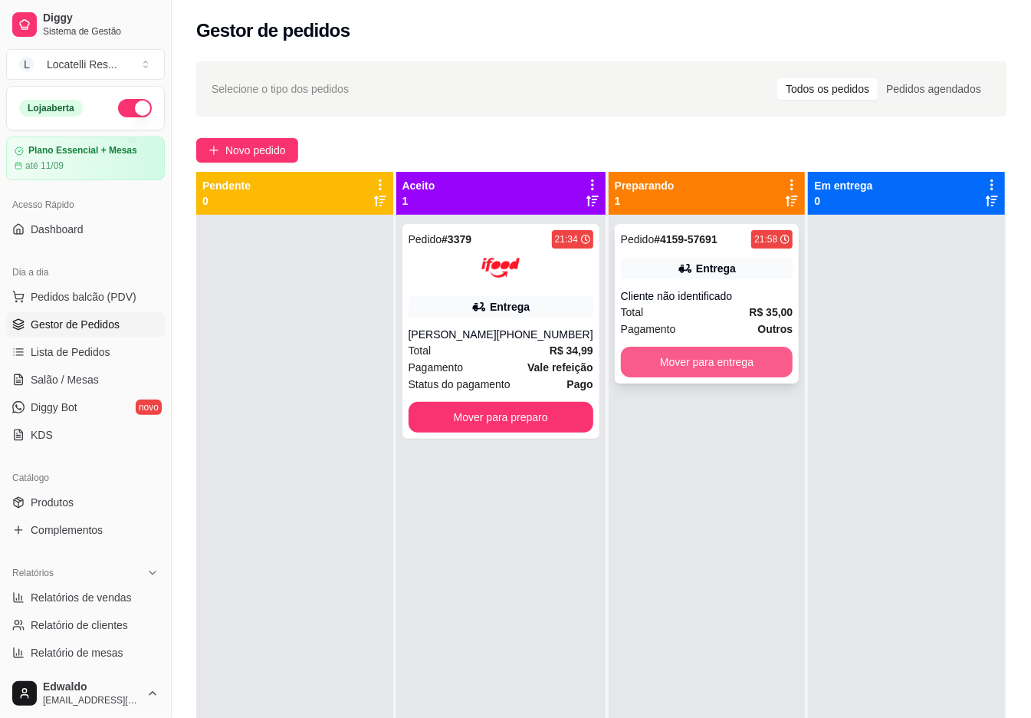
click at [645, 348] on button "Mover para entrega" at bounding box center [707, 362] width 173 height 31
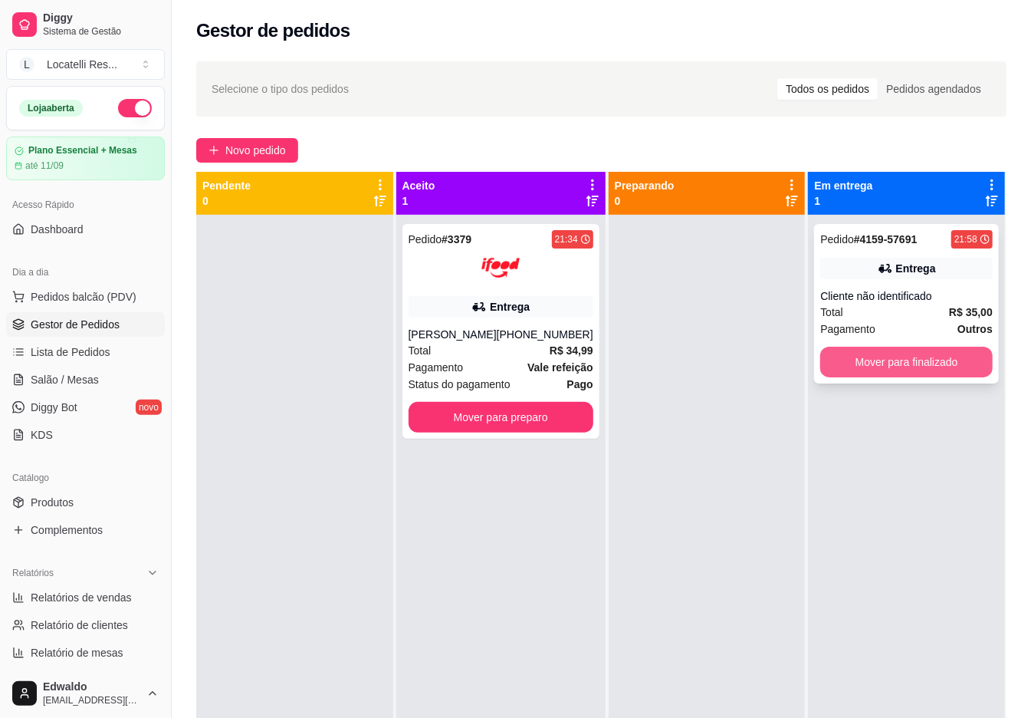
click at [893, 357] on button "Mover para finalizado" at bounding box center [907, 362] width 173 height 31
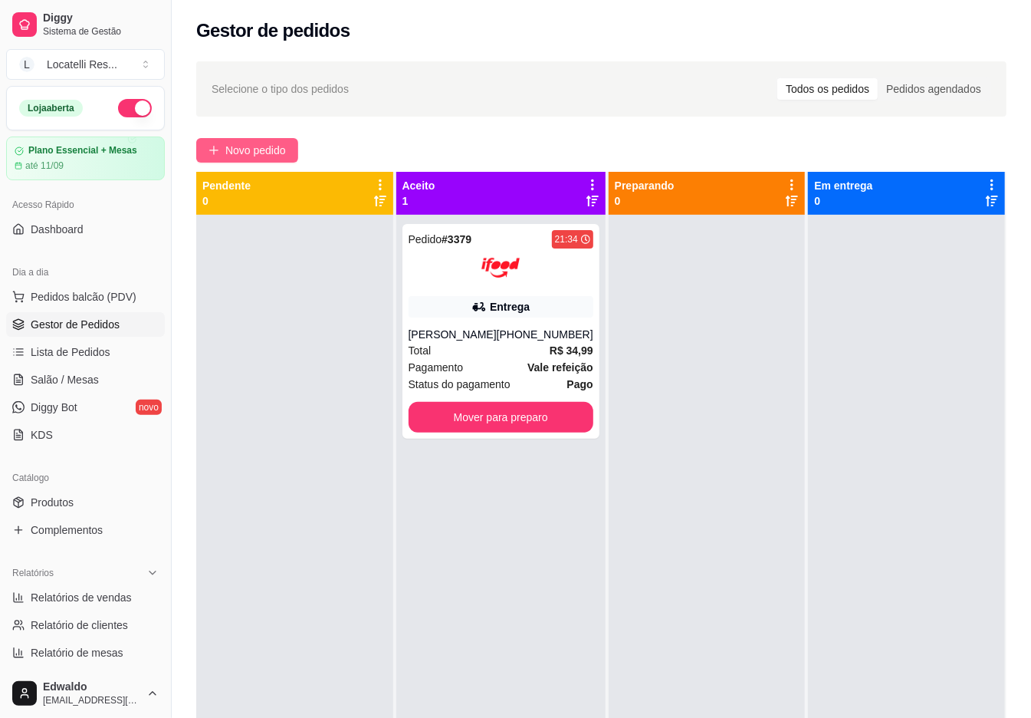
click at [230, 154] on span "Novo pedido" at bounding box center [255, 150] width 61 height 17
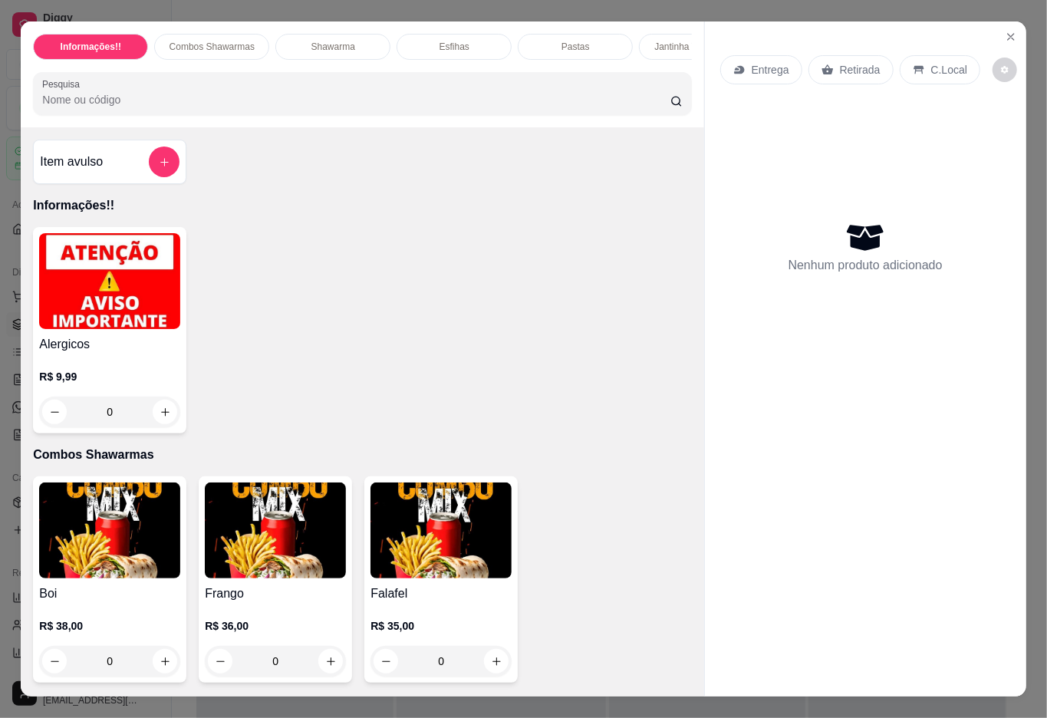
click at [59, 100] on input "Pesquisa" at bounding box center [356, 99] width 628 height 15
click at [159, 168] on icon "add-separate-item" at bounding box center [165, 162] width 12 height 12
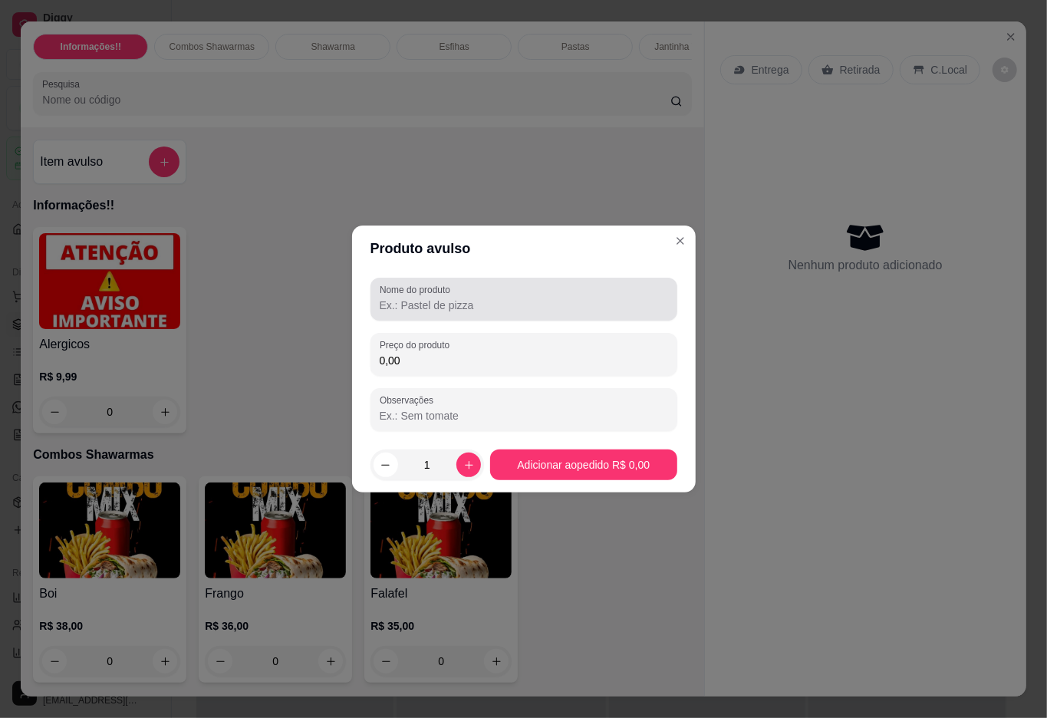
click at [607, 295] on div at bounding box center [524, 299] width 288 height 31
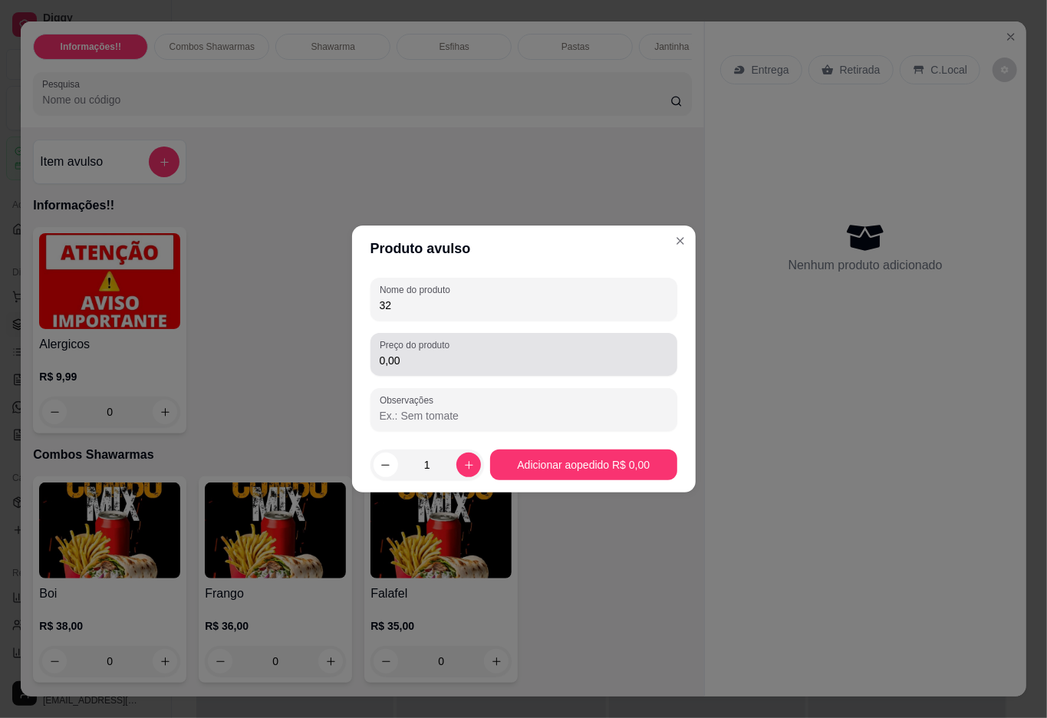
type input "32"
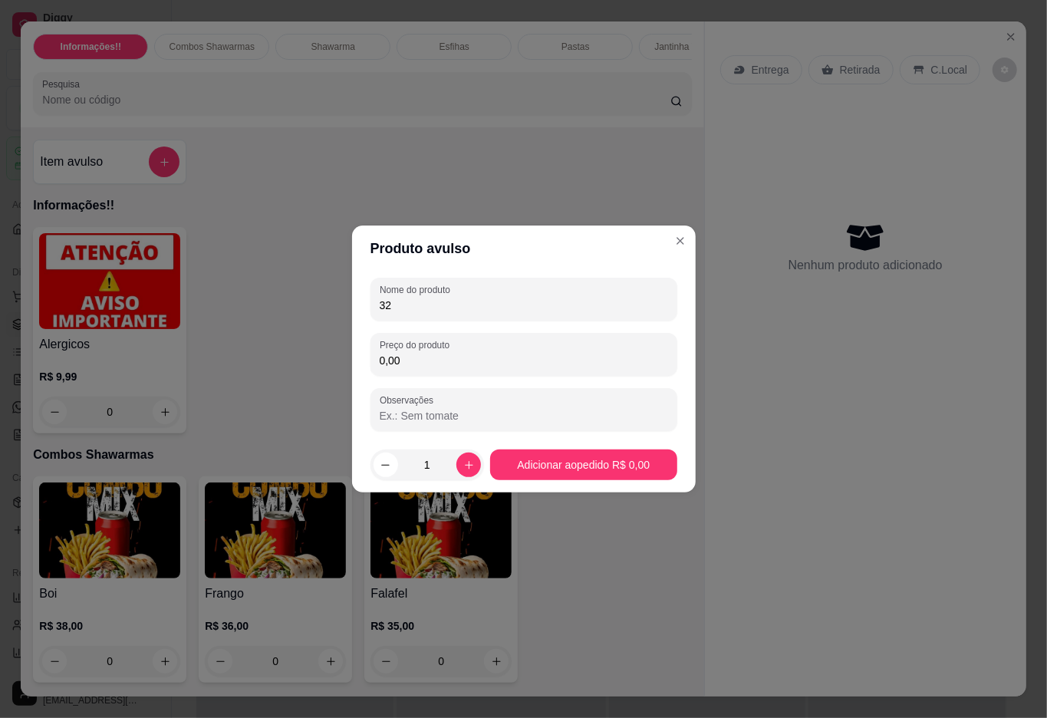
click at [449, 367] on input "0,00" at bounding box center [524, 360] width 288 height 15
type input "32,00"
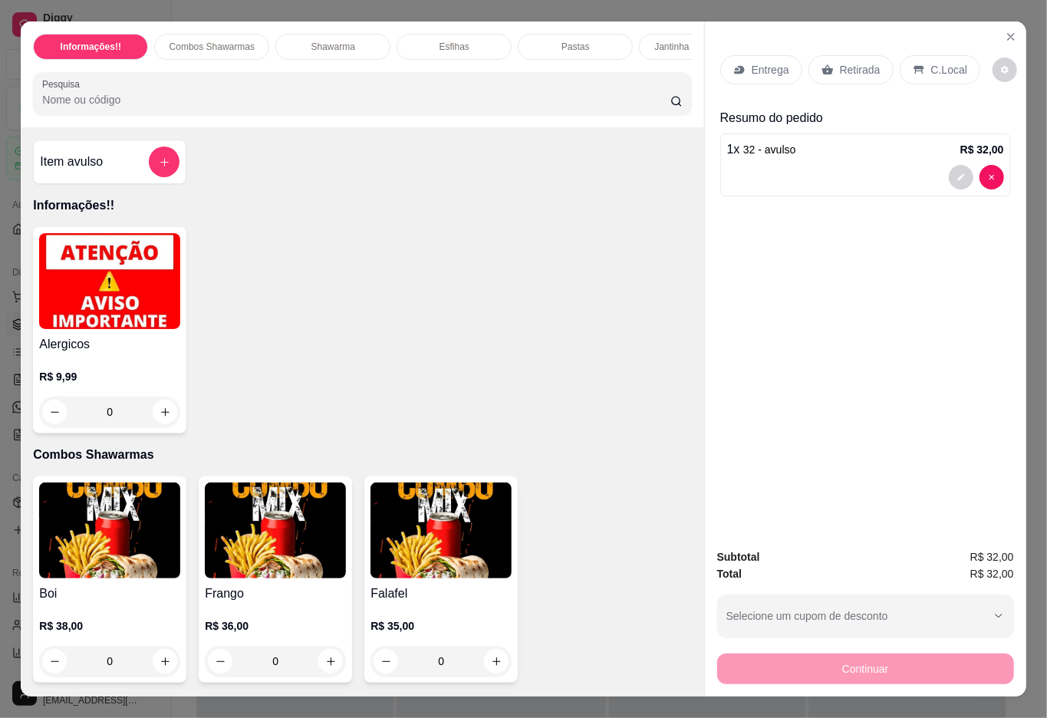
click at [733, 56] on div "Entrega" at bounding box center [761, 69] width 82 height 29
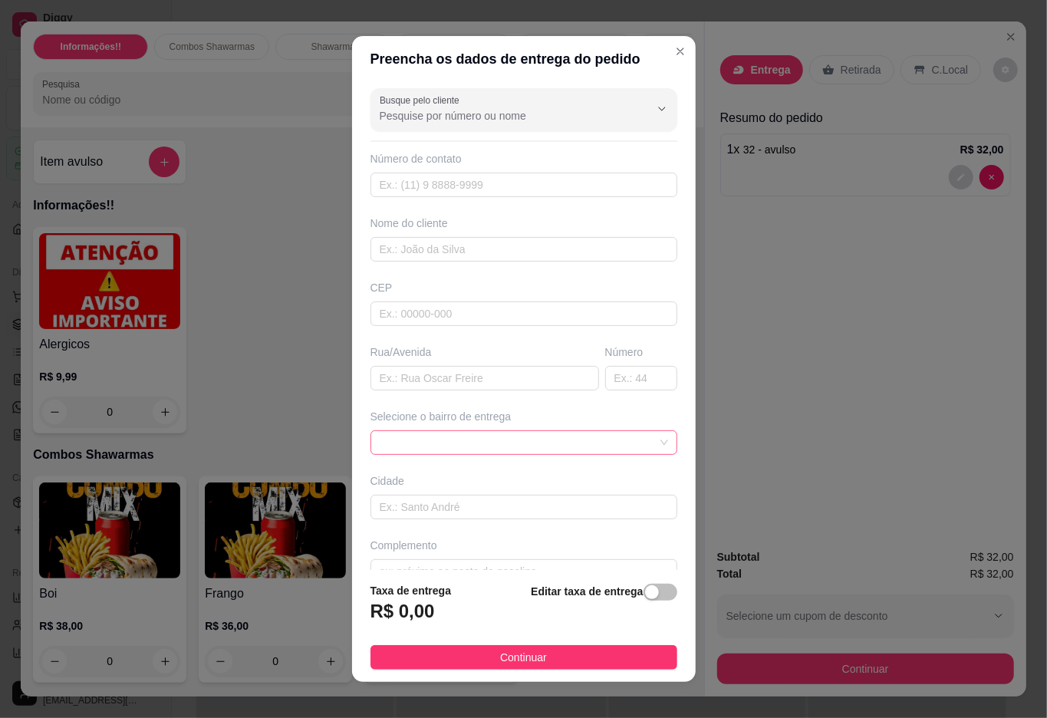
click at [454, 454] on span at bounding box center [524, 442] width 288 height 23
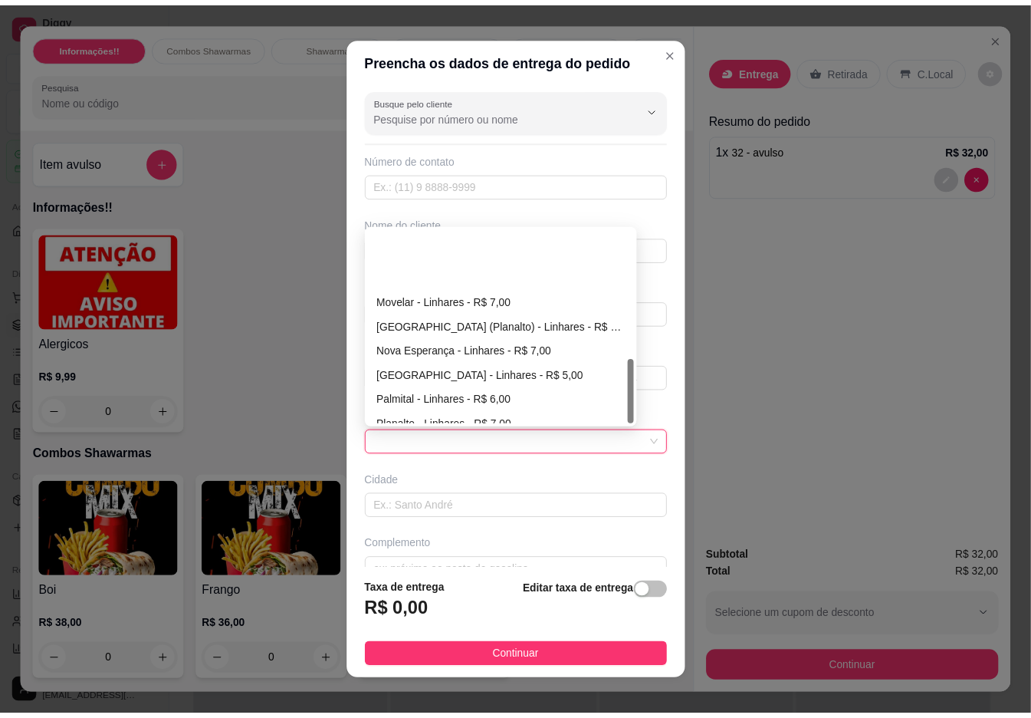
scroll to position [393, 0]
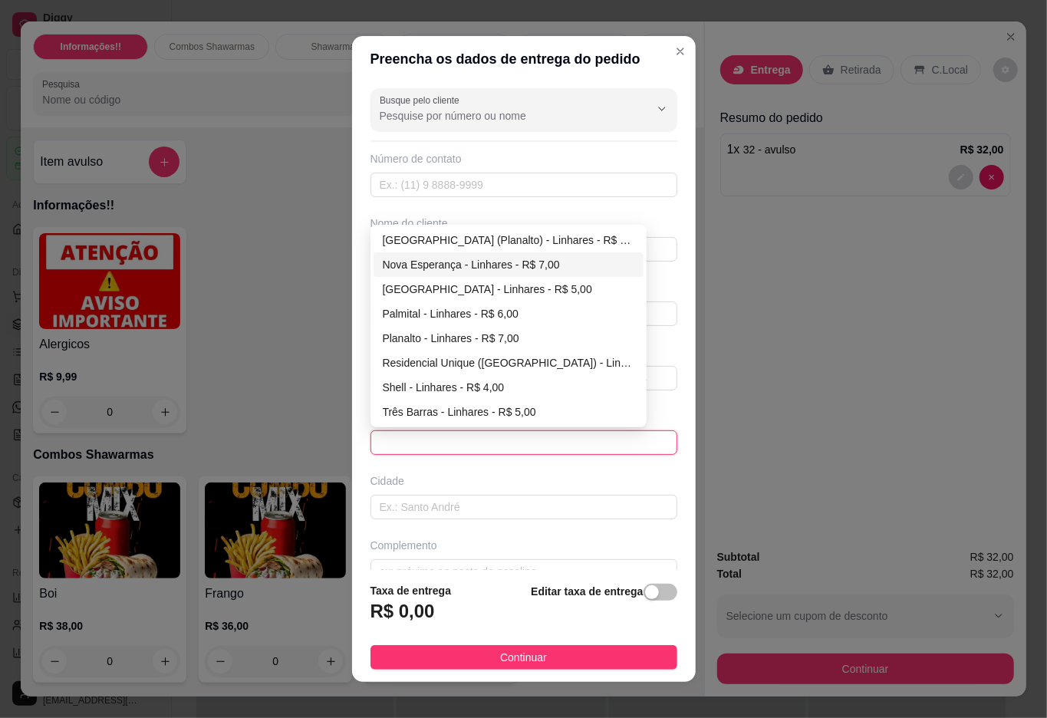
click at [439, 262] on div "Nova Esperança - Linhares - R$ 7,00" at bounding box center [509, 264] width 252 height 17
type input "Linhares"
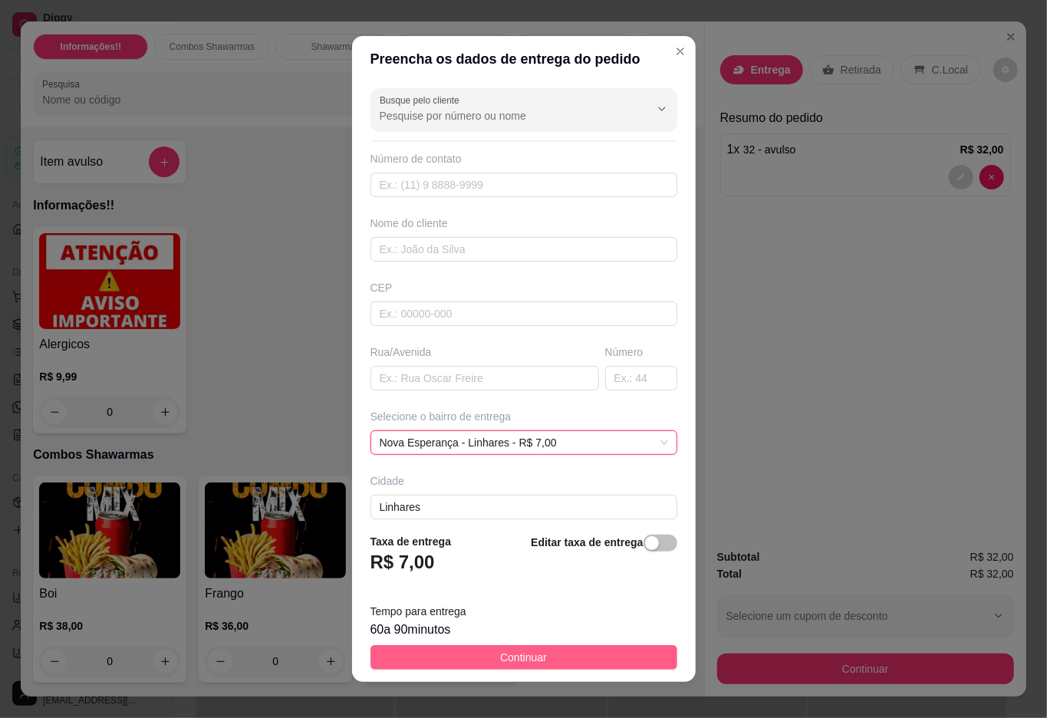
click at [500, 653] on span "Continuar" at bounding box center [523, 657] width 47 height 17
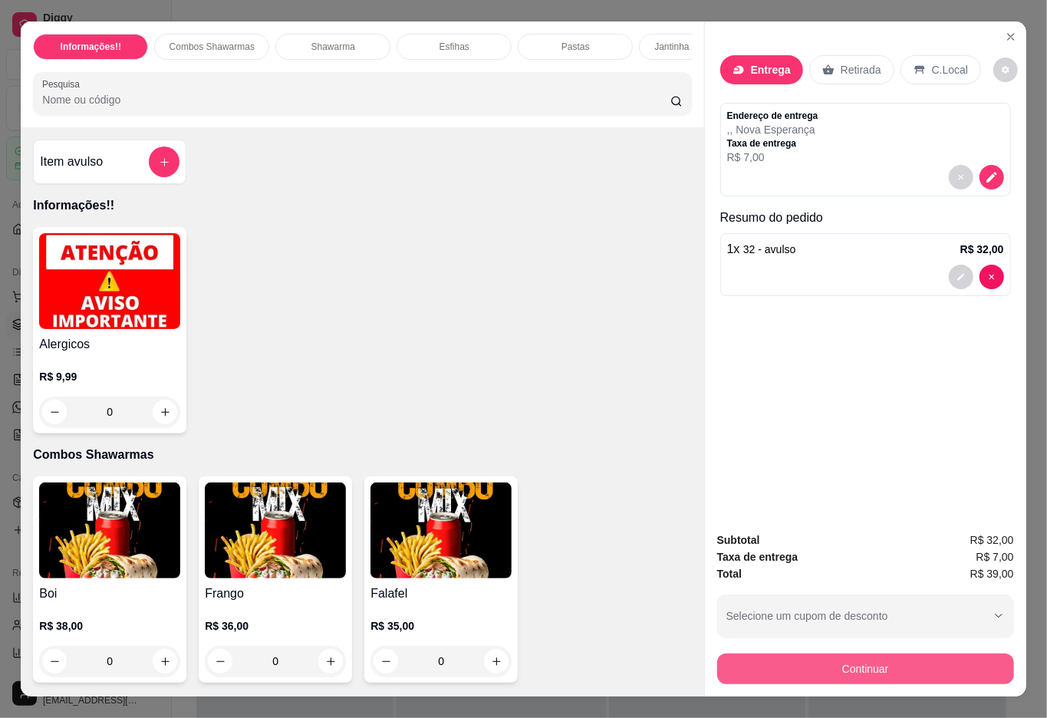
click at [844, 661] on button "Continuar" at bounding box center [865, 668] width 297 height 31
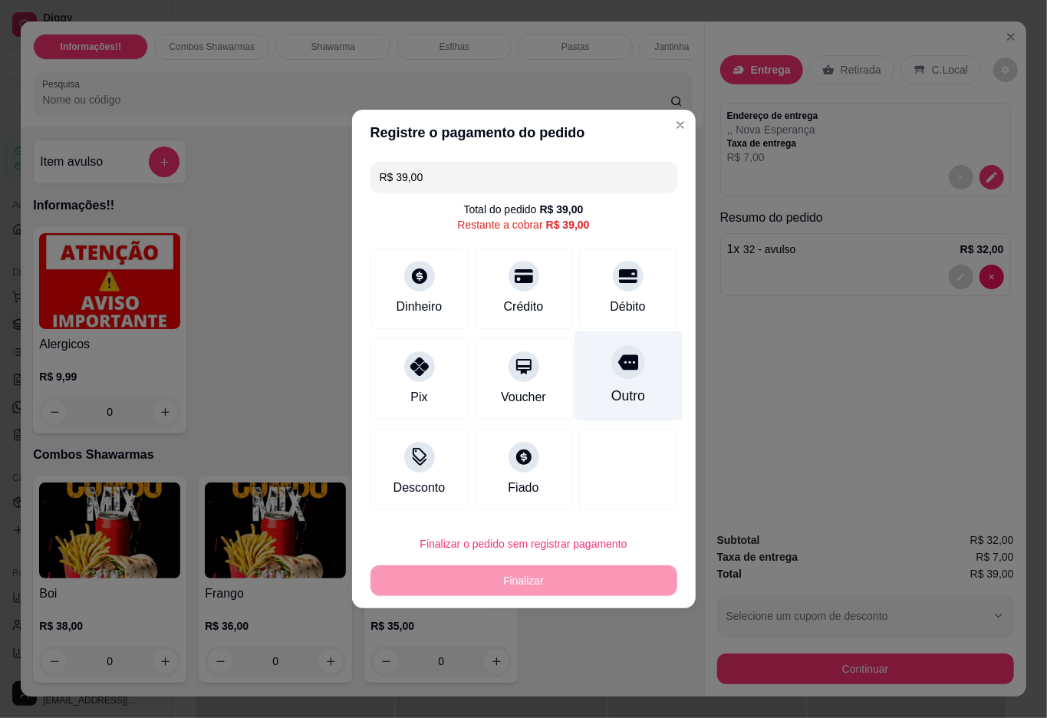
click at [617, 367] on icon at bounding box center [627, 362] width 20 height 15
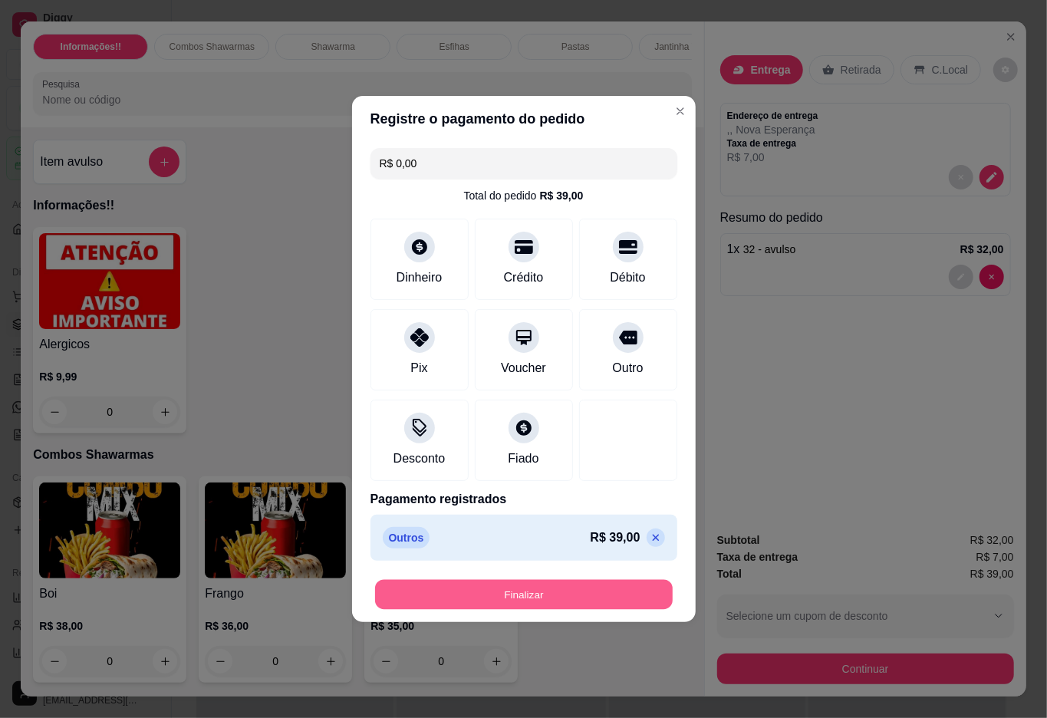
click at [584, 590] on button "Finalizar" at bounding box center [524, 595] width 298 height 30
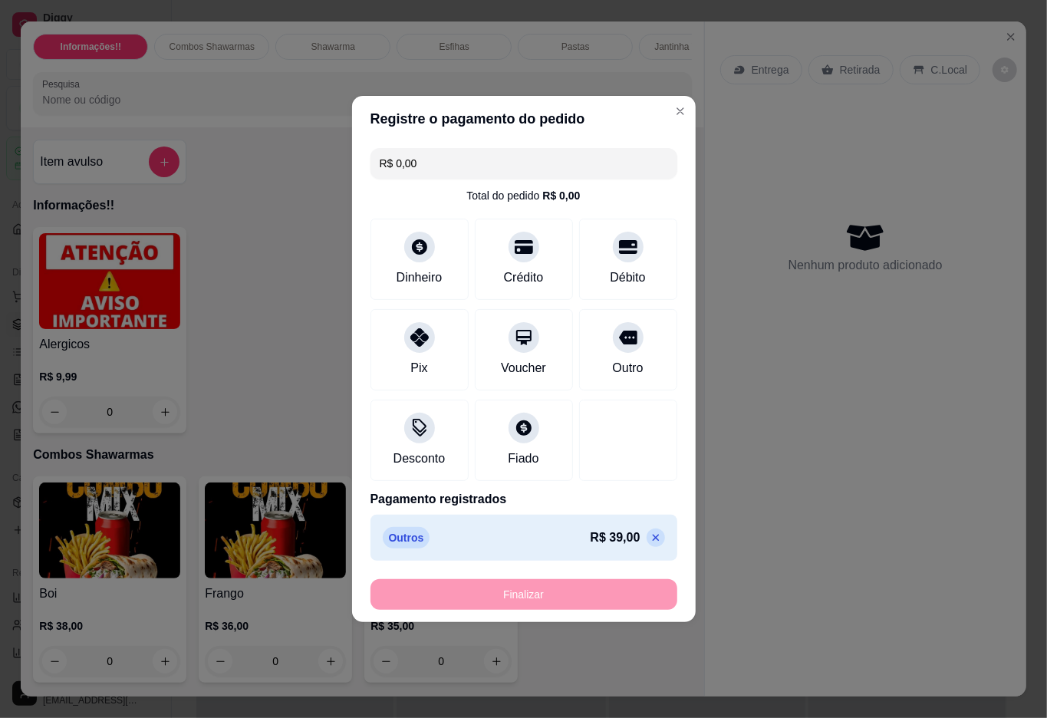
type input "-R$ 39,00"
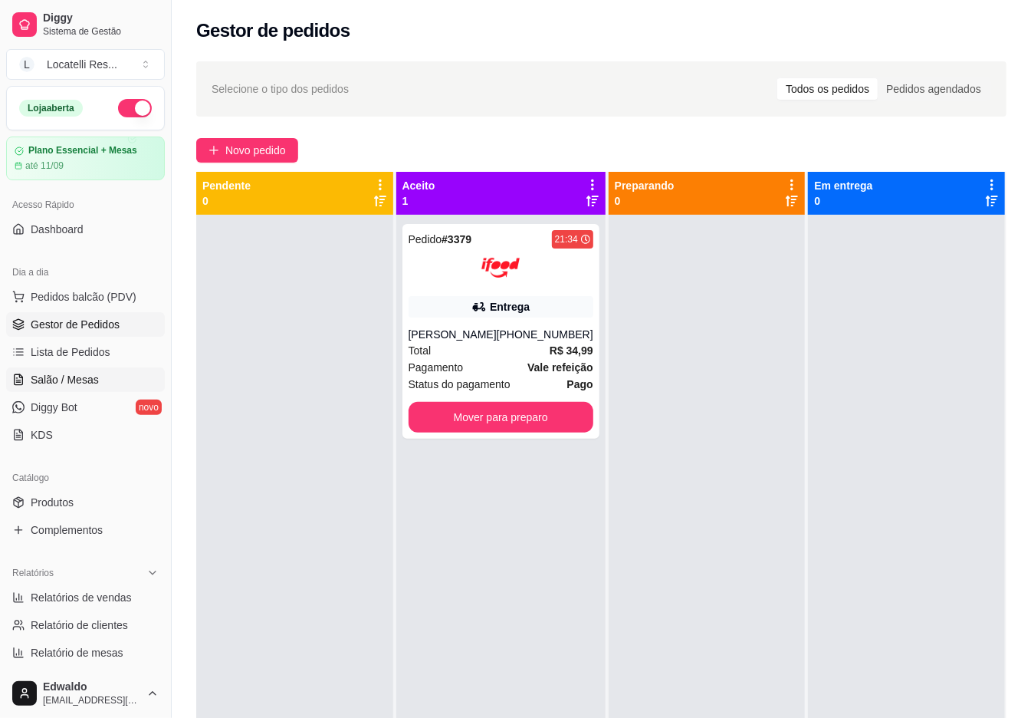
click at [84, 378] on span "Salão / Mesas" at bounding box center [65, 379] width 68 height 15
